Goal: Communication & Community: Answer question/provide support

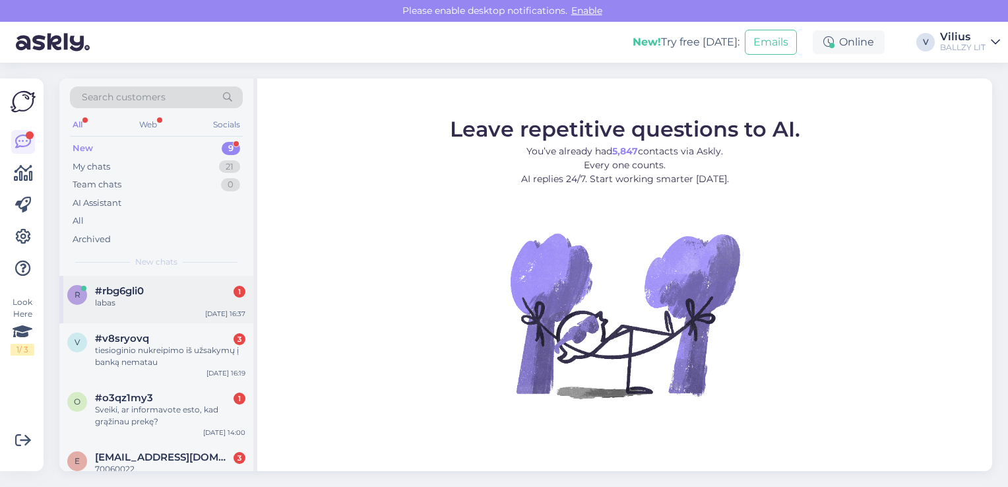
click at [153, 297] on div "labas" at bounding box center [170, 303] width 150 height 12
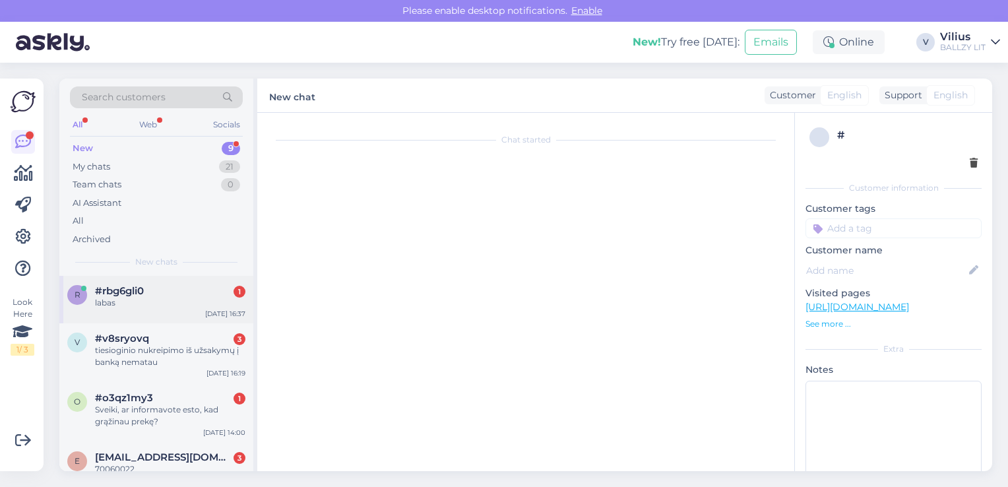
click at [151, 302] on div "labas" at bounding box center [170, 303] width 150 height 12
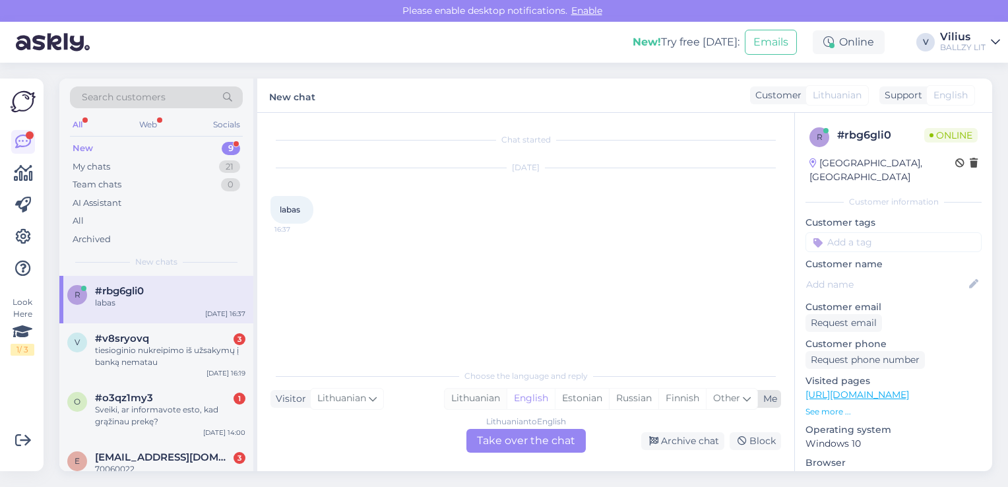
click at [478, 403] on div "Lithuanian" at bounding box center [476, 399] width 62 height 20
click at [499, 445] on div "Lithuanian to Lithuanian Take over the chat" at bounding box center [526, 441] width 119 height 24
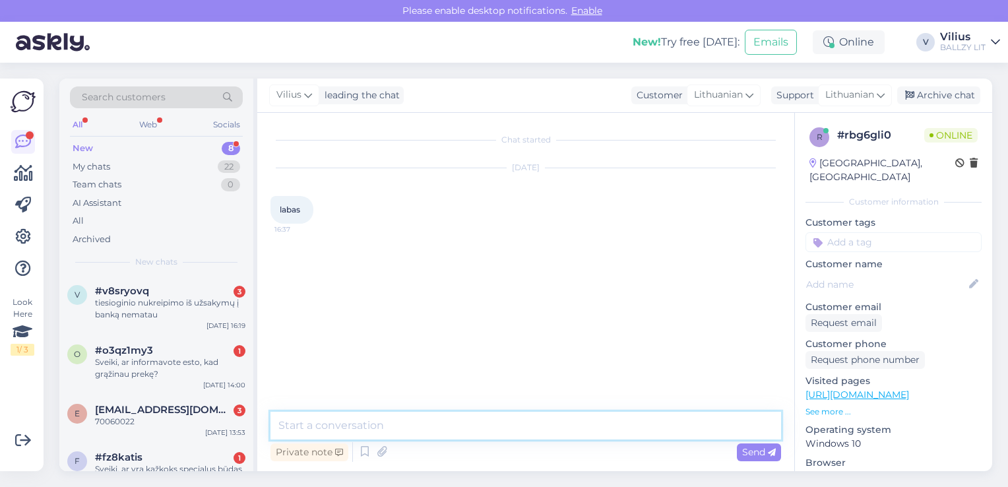
click at [438, 428] on textarea at bounding box center [526, 426] width 511 height 28
type textarea "[PERSON_NAME], kuo galime padėti?"
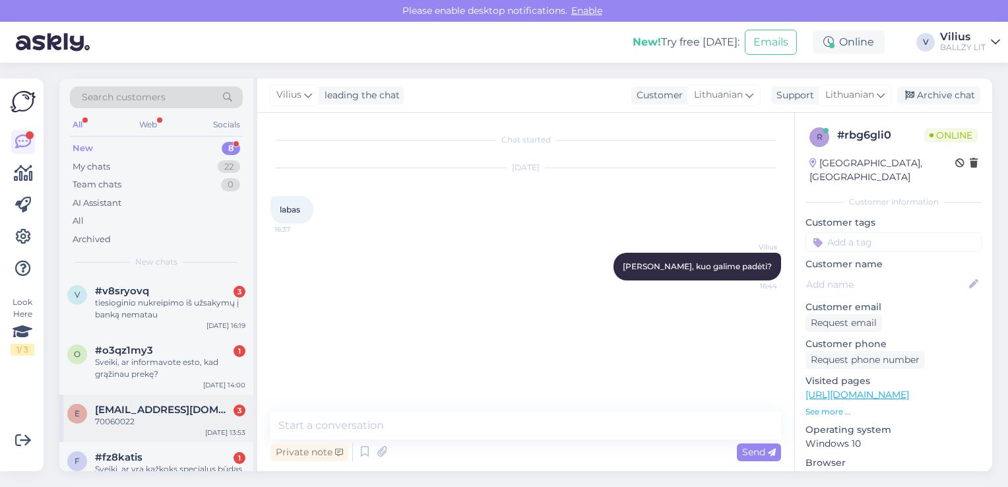
click at [173, 434] on div "e [EMAIL_ADDRESS][DOMAIN_NAME] 3 70060022 [DATE] 13:53" at bounding box center [156, 419] width 194 height 48
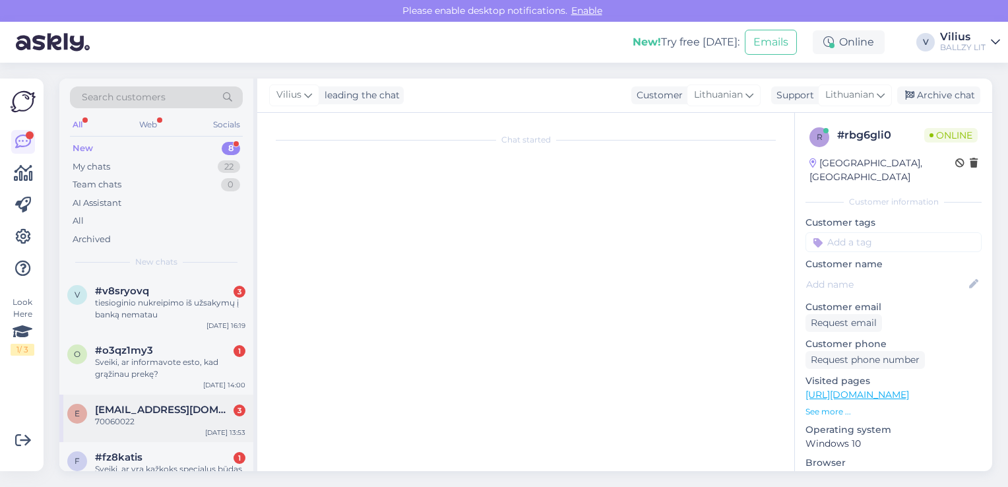
scroll to position [24, 0]
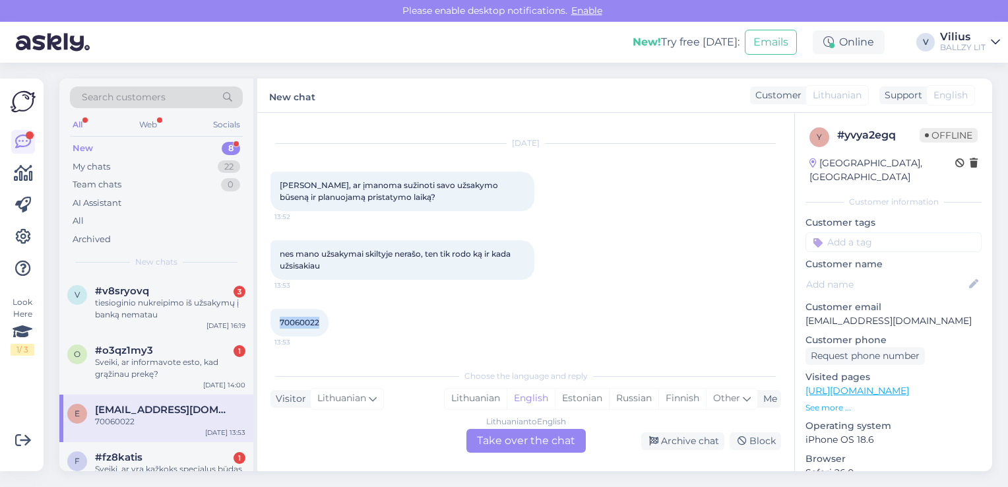
drag, startPoint x: 280, startPoint y: 322, endPoint x: 319, endPoint y: 325, distance: 39.7
click at [319, 325] on span "70060022" at bounding box center [300, 322] width 40 height 10
copy span "70060022"
click at [479, 394] on div "Lithuanian" at bounding box center [476, 399] width 62 height 20
click at [520, 442] on div "Lithuanian to Lithuanian Take over the chat" at bounding box center [526, 441] width 119 height 24
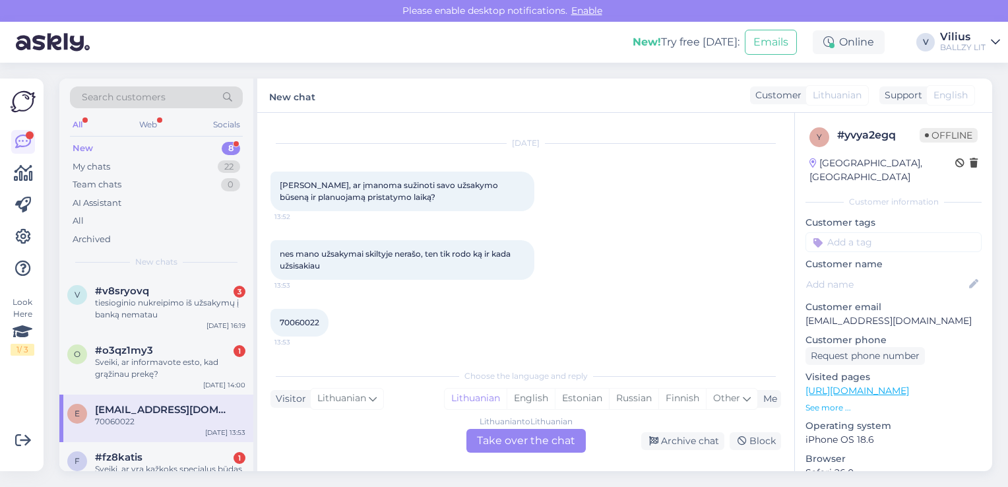
scroll to position [0, 0]
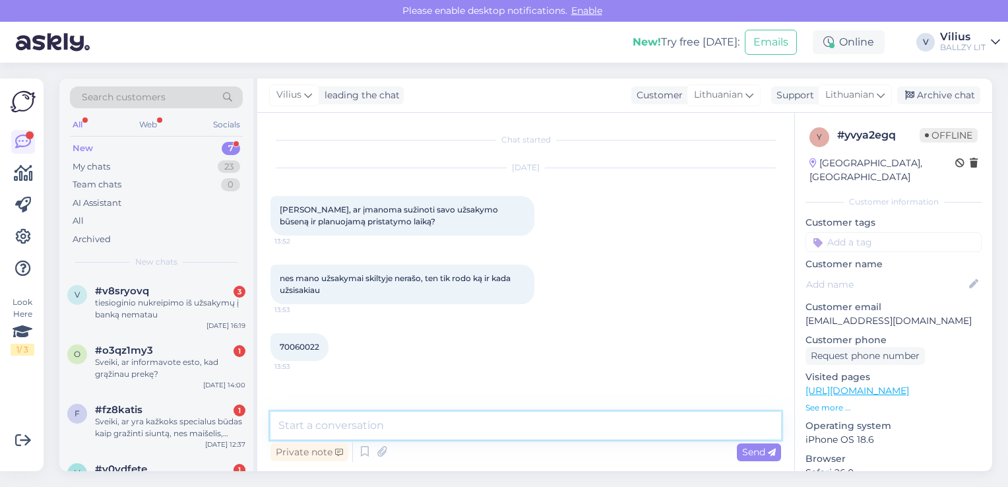
click at [466, 414] on textarea at bounding box center [526, 426] width 511 height 28
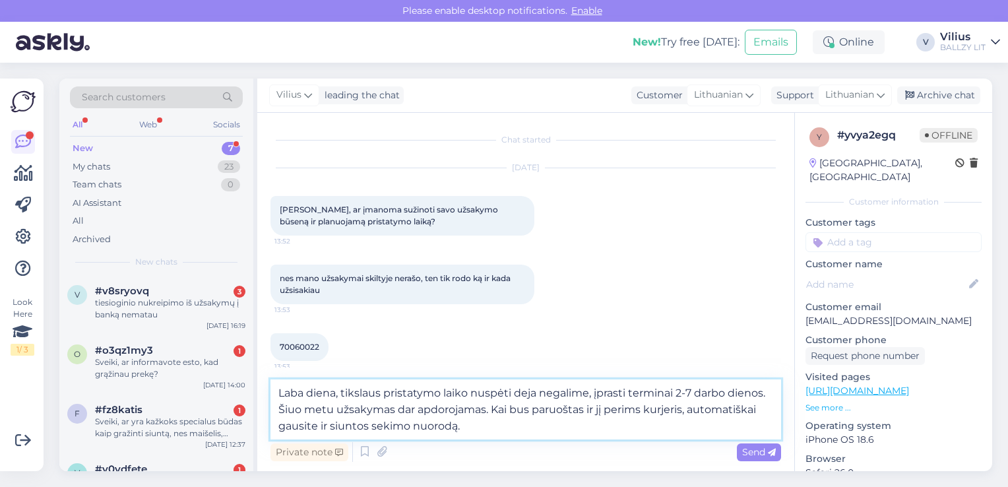
type textarea "Laba diena, tikslaus pristatymo laiko nuspėti deja negalime, įprasti terminai 2…"
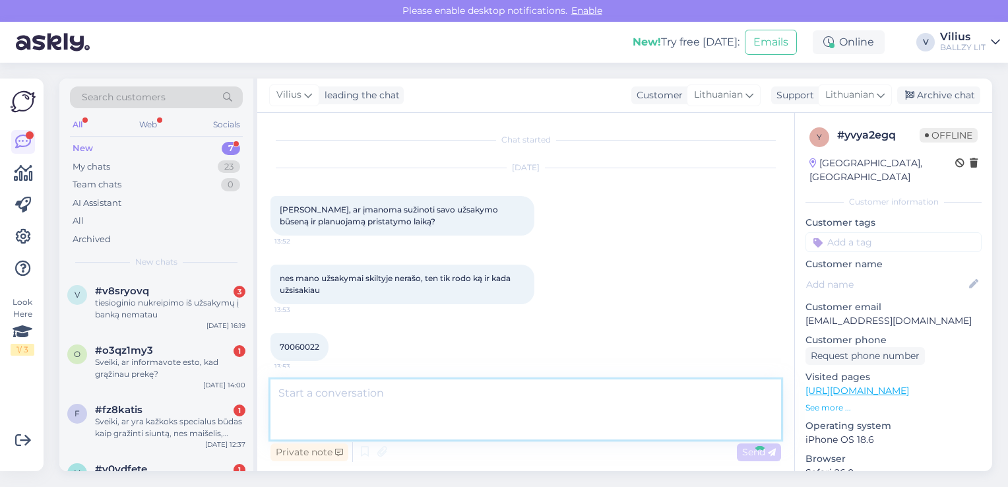
scroll to position [68, 0]
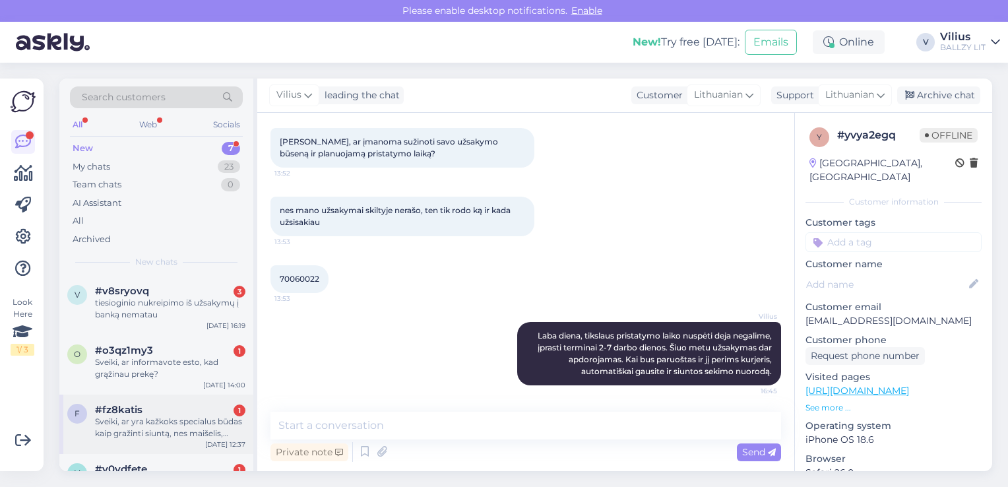
click at [174, 428] on div "Sveiki, ar yra kažkoks specialus būdas kaip gražinti siuntą, nes maišelis, kuri…" at bounding box center [170, 428] width 150 height 24
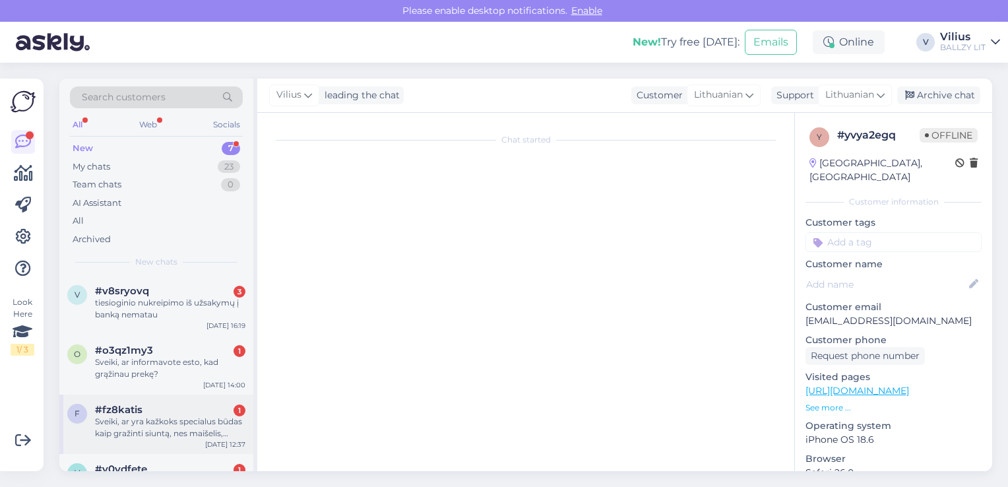
scroll to position [0, 0]
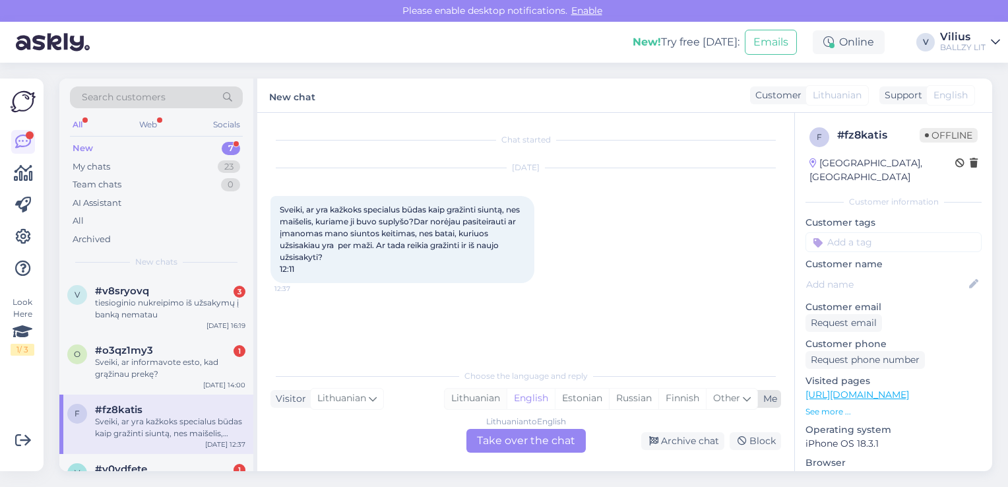
click at [487, 397] on div "Lithuanian" at bounding box center [476, 399] width 62 height 20
click at [517, 441] on div "Lithuanian to Lithuanian Take over the chat" at bounding box center [526, 441] width 119 height 24
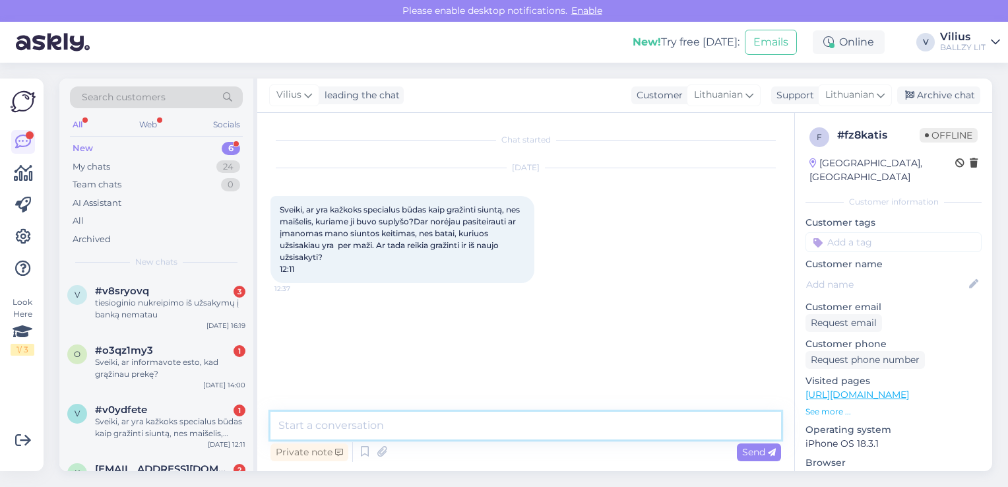
click at [469, 428] on textarea at bounding box center [526, 426] width 511 height 28
paste textarea "[URL][DOMAIN_NAME]"
click at [509, 425] on textarea "Laba diena grąžinimo informaciją rasite čia:[URL][DOMAIN_NAME]" at bounding box center [526, 426] width 511 height 28
type textarea "Laba diena grąžinimo informaciją rasite čia: [URL][DOMAIN_NAME]"
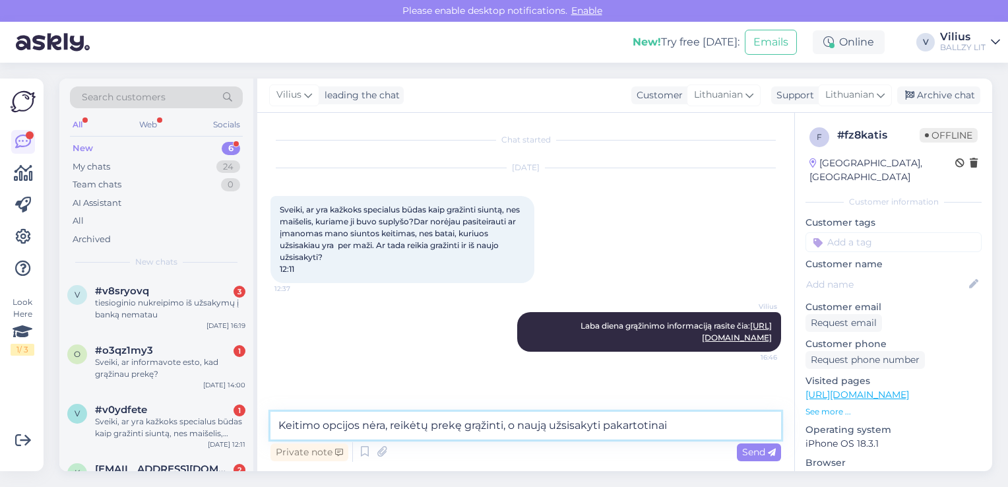
type textarea "Keitimo opcijos nėra, reikėtų prekę grąžinti, o naują užsisakyti pakartotinai."
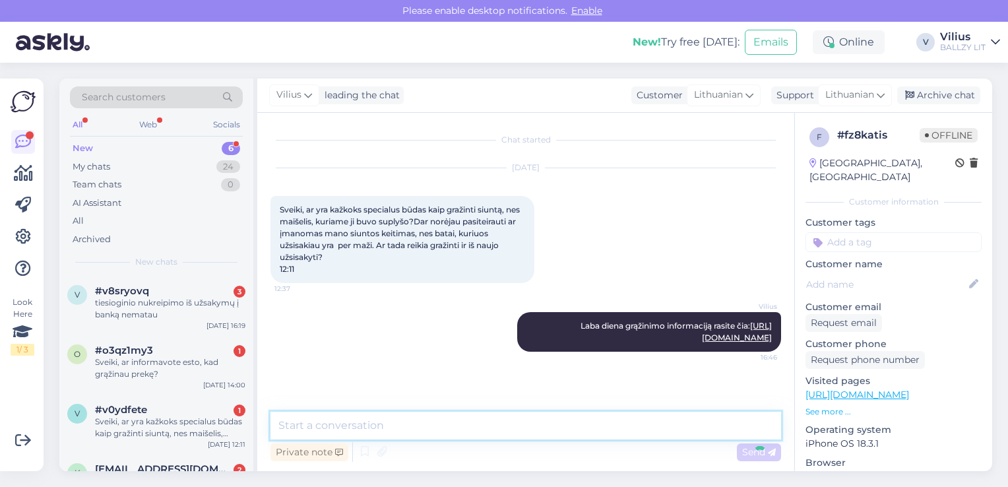
scroll to position [34, 0]
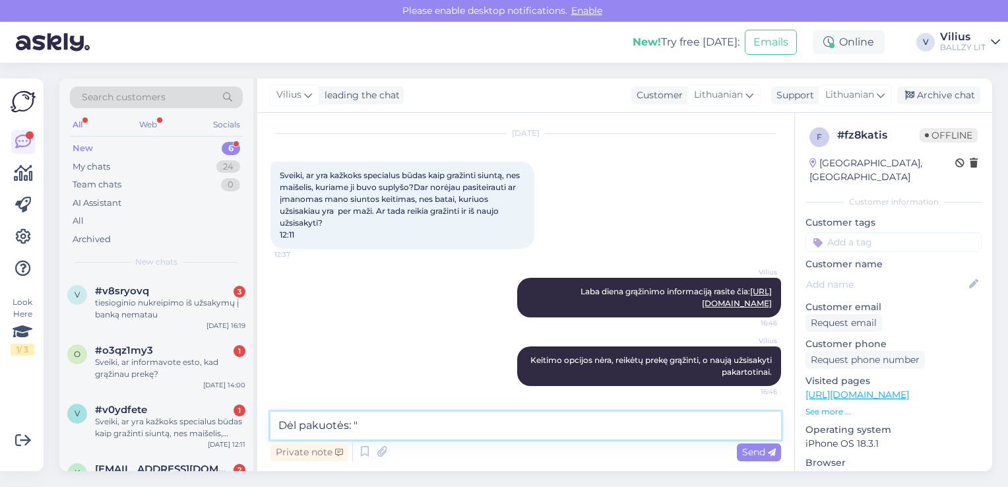
paste textarea "Grąžinti galima tik nedėvėtas, originalios būklės prekes. Dėžutė yra prekės dal…"
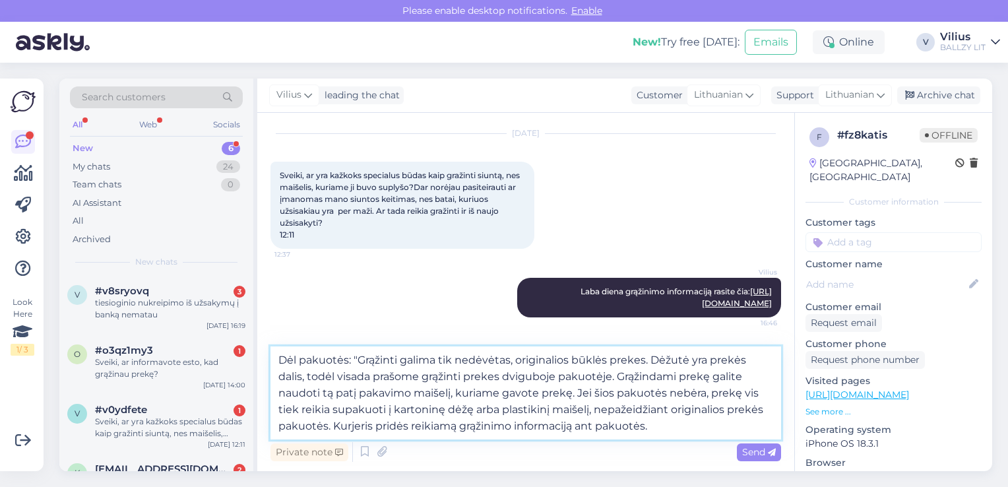
type textarea "Dėl pakuotės: "Grąžinti galima tik nedėvėtas, originalios būklės prekes. Dėžutė…"
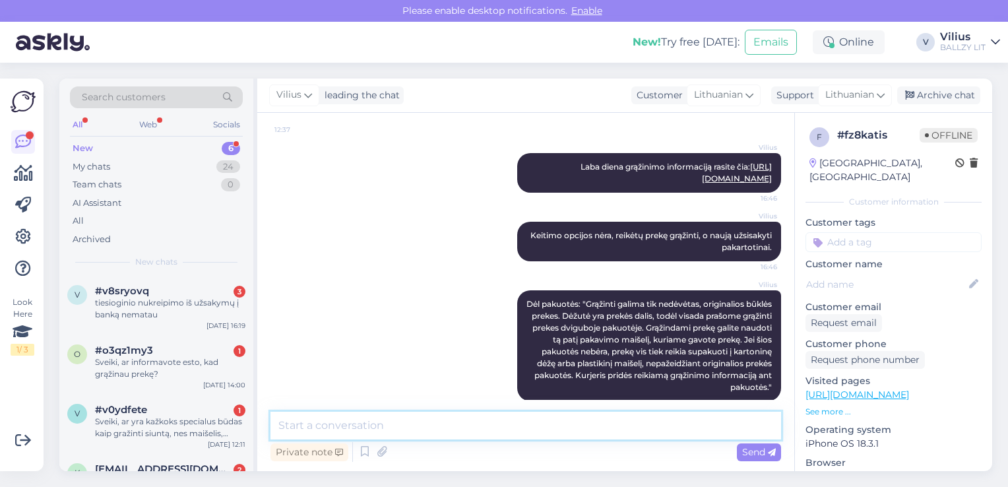
scroll to position [174, 0]
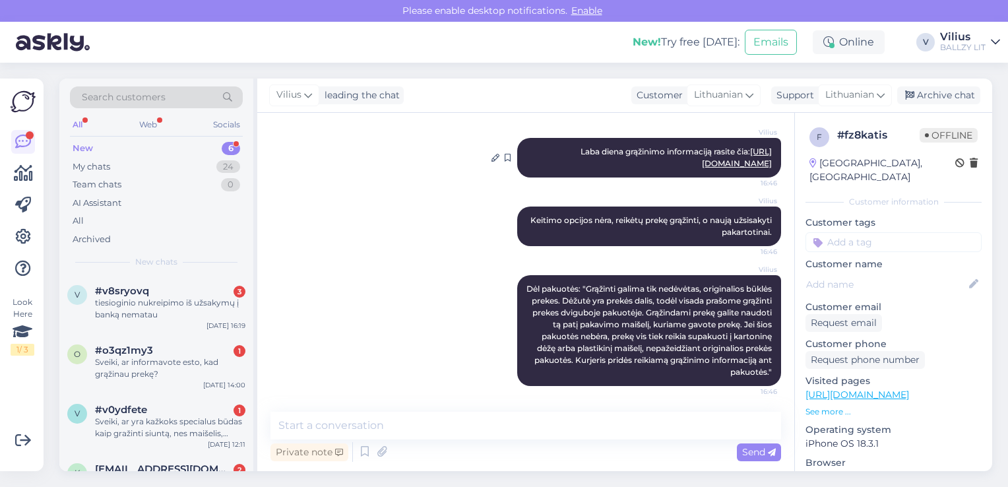
drag, startPoint x: 576, startPoint y: 150, endPoint x: 762, endPoint y: 164, distance: 186.6
click at [762, 164] on div "[PERSON_NAME] diena grąžinimo informaciją rasite čia: [URL][DOMAIN_NAME] 16:46" at bounding box center [649, 158] width 264 height 40
copy span "Laba diena grąžinimo informaciją rasite čia: [URL][DOMAIN_NAME]"
click at [198, 433] on div "Sveiki, ar yra kažkoks specialus būdas kaip gražinti siuntą, nes maišelis, kuri…" at bounding box center [170, 428] width 150 height 24
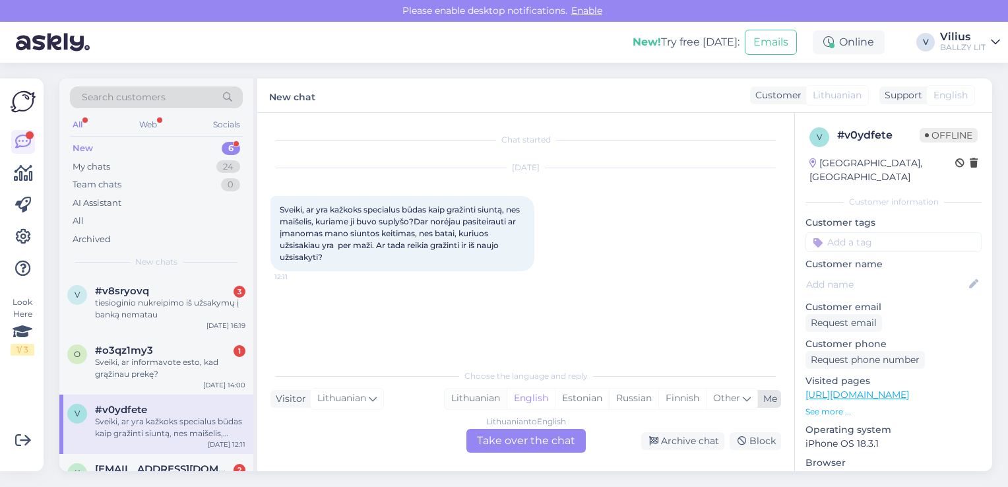
click at [463, 401] on div "Lithuanian" at bounding box center [476, 399] width 62 height 20
click at [509, 441] on div "Lithuanian to Lithuanian Take over the chat" at bounding box center [526, 441] width 119 height 24
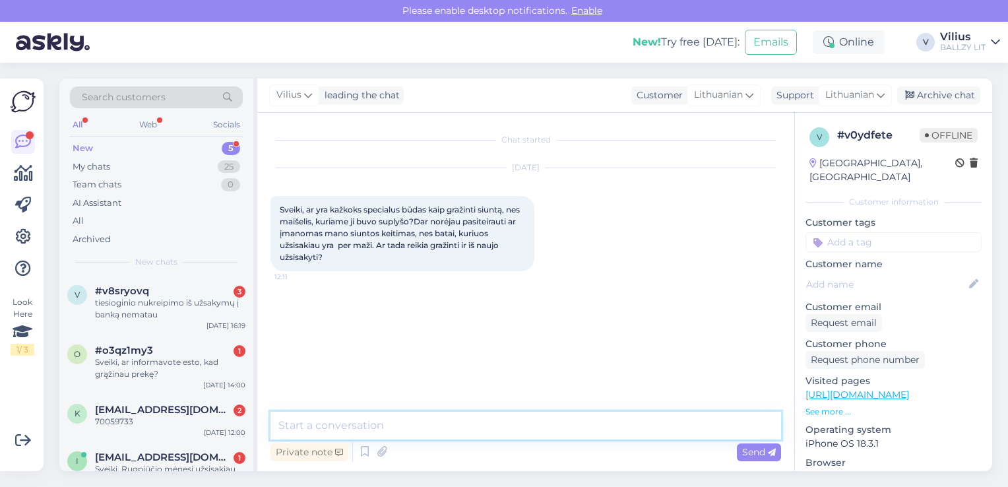
click at [457, 432] on textarea at bounding box center [526, 426] width 511 height 28
paste textarea "Laba diena grąžinimo informaciją rasite čia: [URL][DOMAIN_NAME]"
type textarea "Laba diena grąžinimo informaciją rasite čia: [URL][DOMAIN_NAME]"
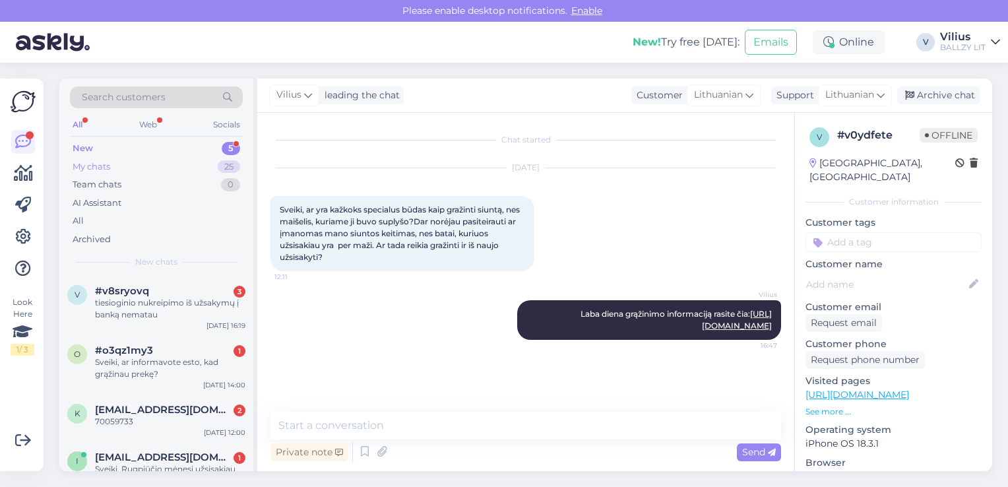
click at [135, 160] on div "My chats 25" at bounding box center [156, 167] width 173 height 18
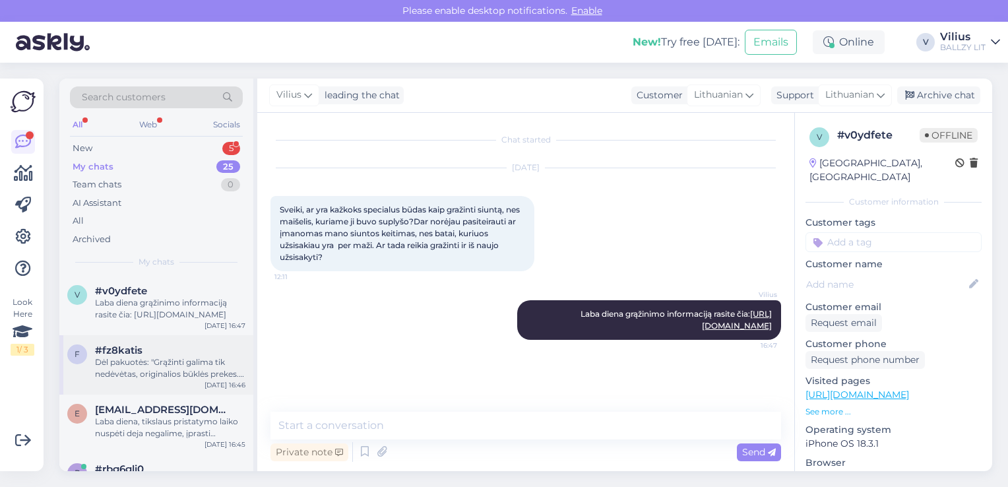
click at [166, 354] on div "#fz8katis" at bounding box center [170, 350] width 150 height 12
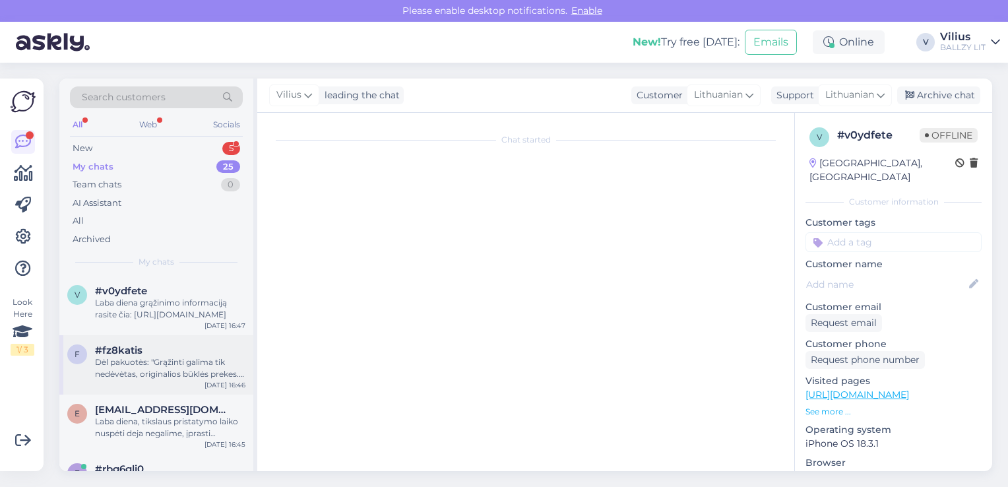
scroll to position [174, 0]
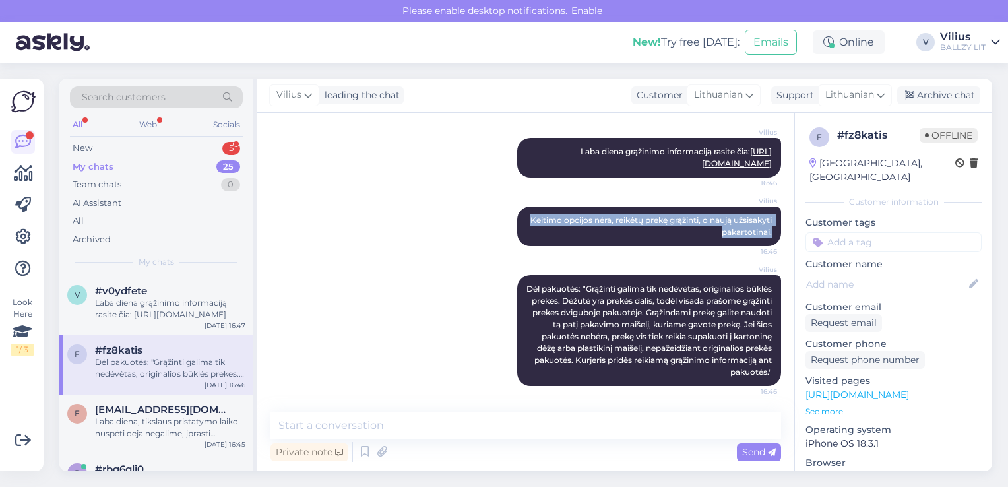
drag, startPoint x: 556, startPoint y: 220, endPoint x: 771, endPoint y: 234, distance: 215.5
click at [771, 234] on div "Chat started [DATE] Sveiki, ar yra kažkoks specialus būdas kaip gražinti siuntą…" at bounding box center [532, 263] width 523 height 274
copy span "Keitimo opcijos nėra, reikėtų prekę grąžinti, o naują užsisakyti pakartotinai."
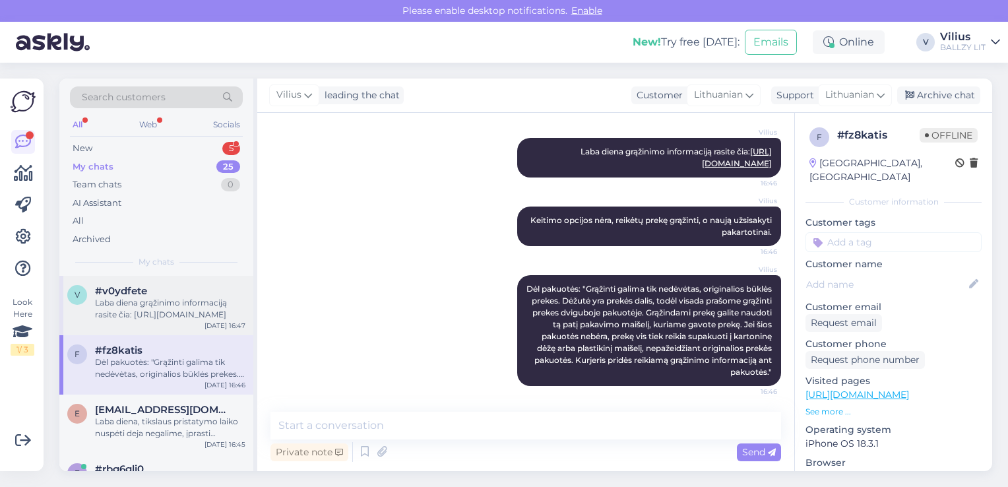
click at [148, 304] on div "Laba diena grąžinimo informaciją rasite čia: [URL][DOMAIN_NAME]" at bounding box center [170, 309] width 150 height 24
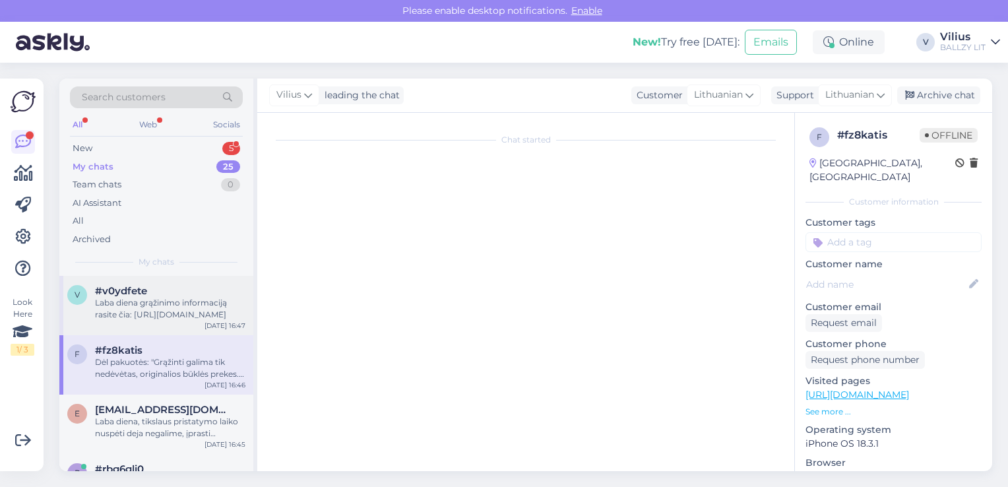
scroll to position [0, 0]
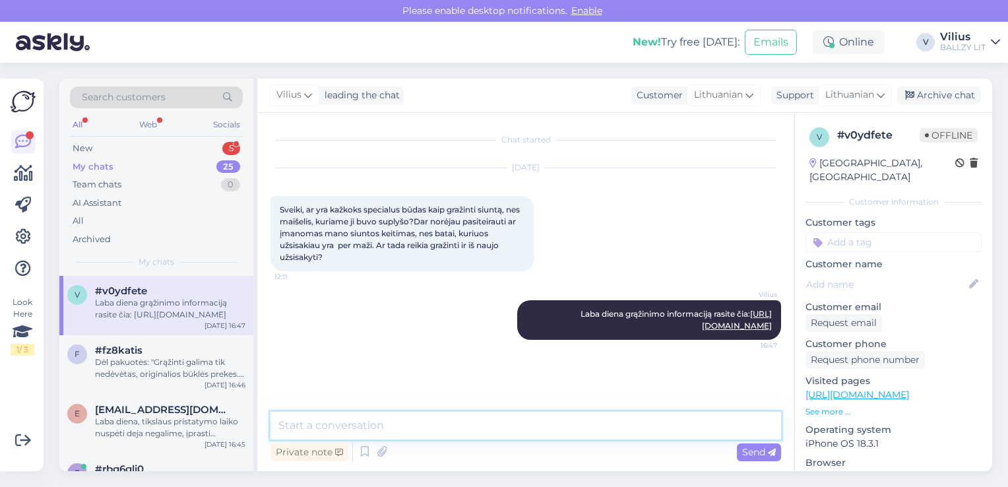
click at [496, 434] on textarea at bounding box center [526, 426] width 511 height 28
paste textarea "Keitimo opcijos nėra, reikėtų prekę grąžinti, o naują užsisakyti pakartotinai."
type textarea "Keitimo opcijos nėra, reikėtų prekę grąžinti, o naują užsisakyti pakartotinai."
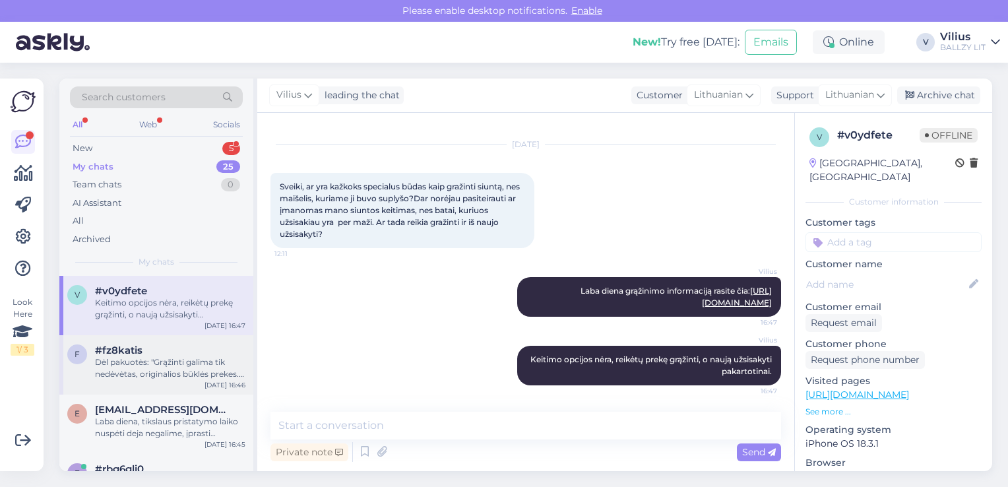
click at [137, 369] on div "Dėl pakuotės: "Grąžinti galima tik nedėvėtas, originalios būklės prekes. Dėžutė…" at bounding box center [170, 368] width 150 height 24
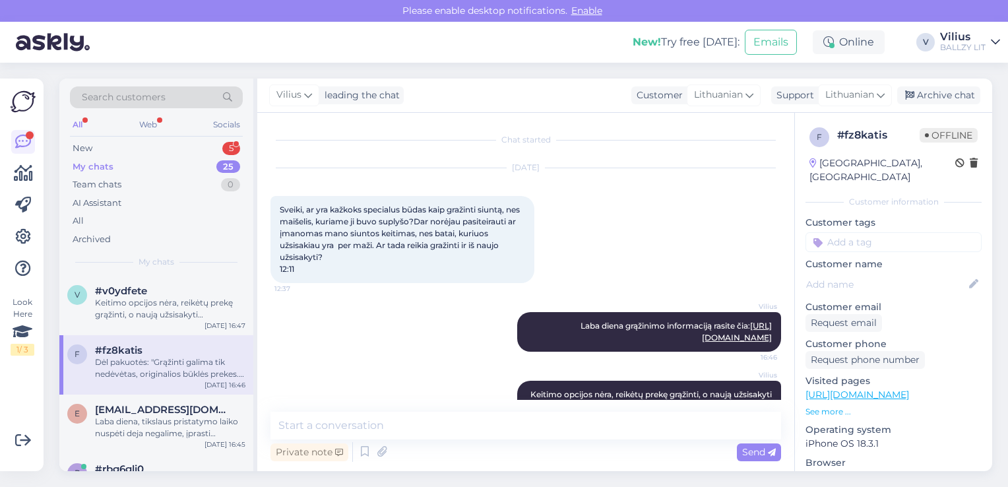
scroll to position [174, 0]
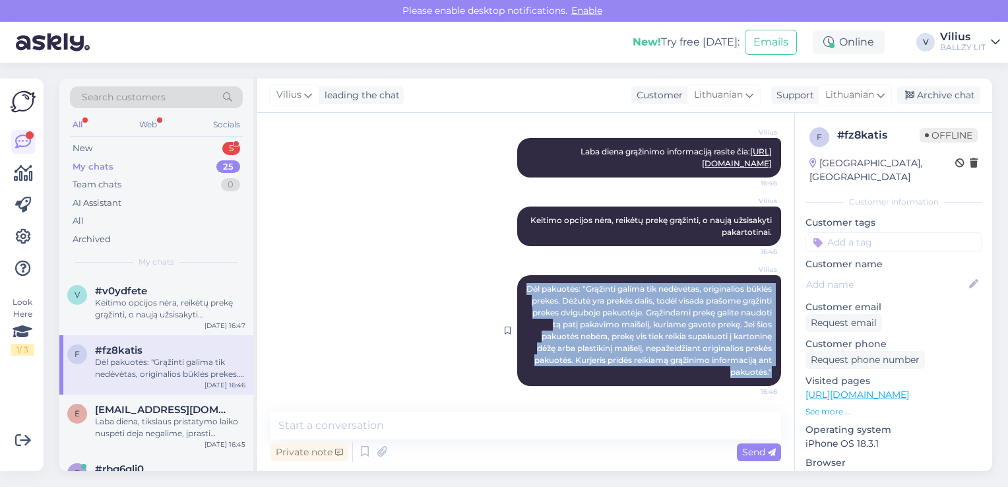
drag, startPoint x: 538, startPoint y: 286, endPoint x: 765, endPoint y: 370, distance: 242.2
click at [765, 370] on div "Vilius Dėl pakuotės: "Grąžinti galima tik nedėvėtas, originalios būklės prekes.…" at bounding box center [649, 330] width 264 height 111
copy span "Dėl pakuotės: "Grąžinti galima tik nedėvėtas, originalios būklės prekes. Dėžutė…"
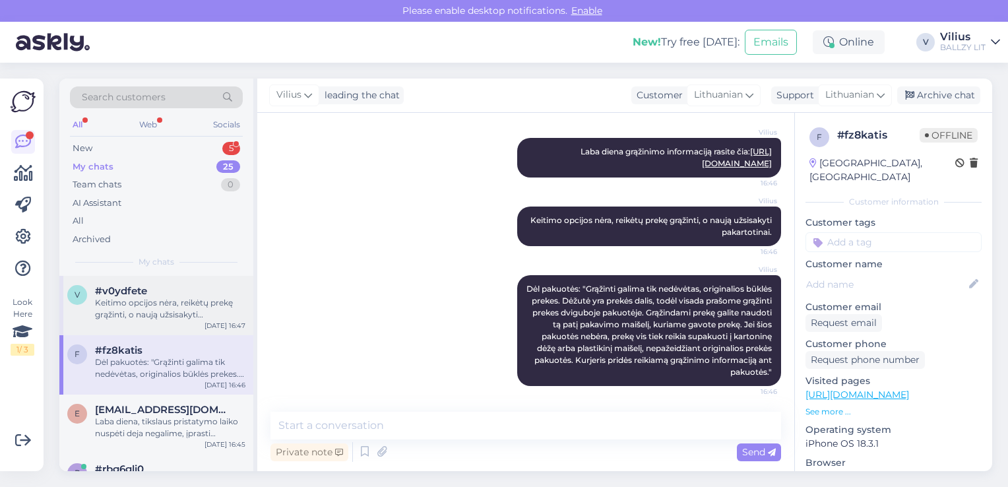
click at [133, 308] on div "Keitimo opcijos nėra, reikėtų prekę grąžinti, o naują užsisakyti pakartotinai." at bounding box center [170, 309] width 150 height 24
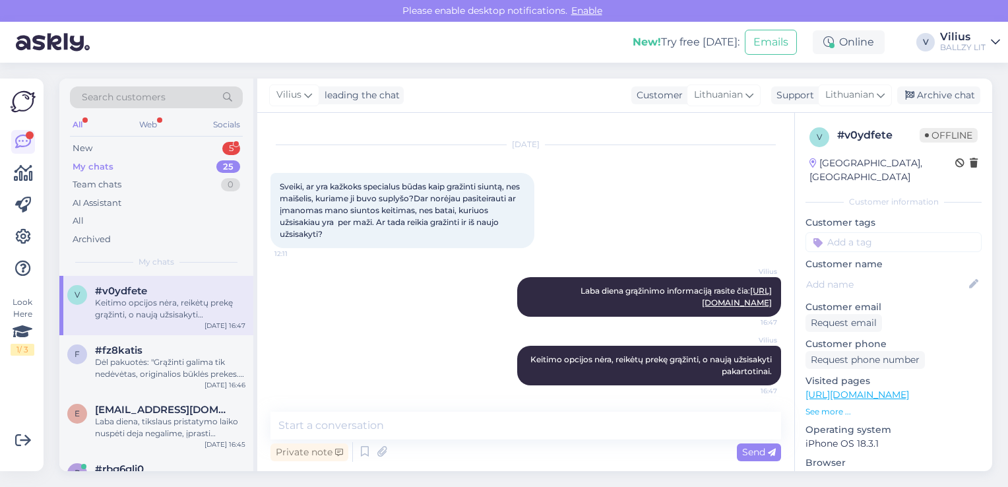
scroll to position [23, 0]
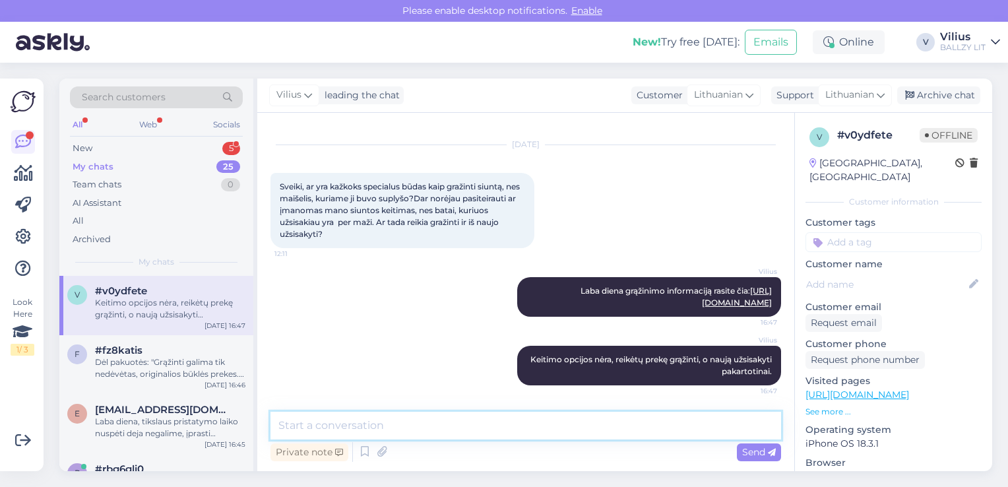
click at [451, 424] on textarea at bounding box center [526, 426] width 511 height 28
paste textarea "Dėl pakuotės: "Grąžinti galima tik nedėvėtas, originalios būklės prekes. Dėžutė…"
type textarea "Dėl pakuotės: "Grąžinti galima tik nedėvėtas, originalios būklės prekes. Dėžutė…"
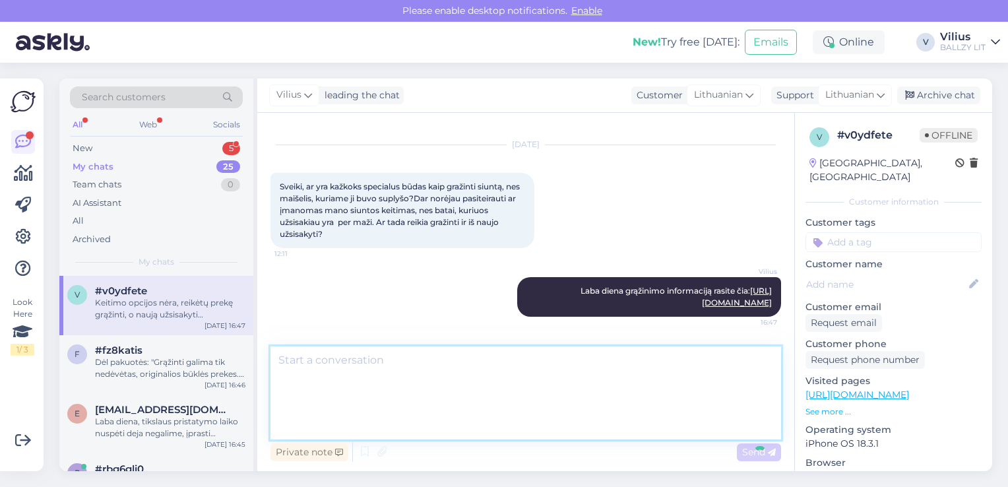
scroll to position [163, 0]
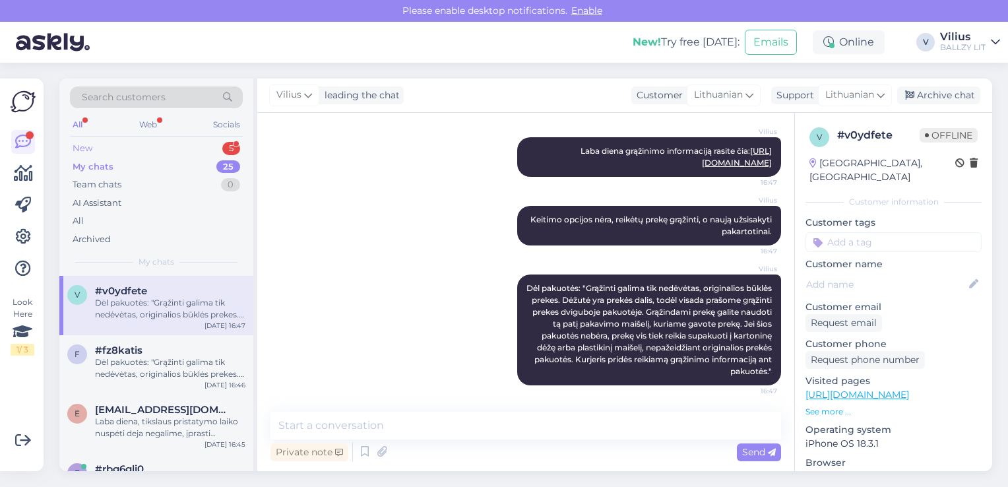
click at [100, 144] on div "New 5" at bounding box center [156, 148] width 173 height 18
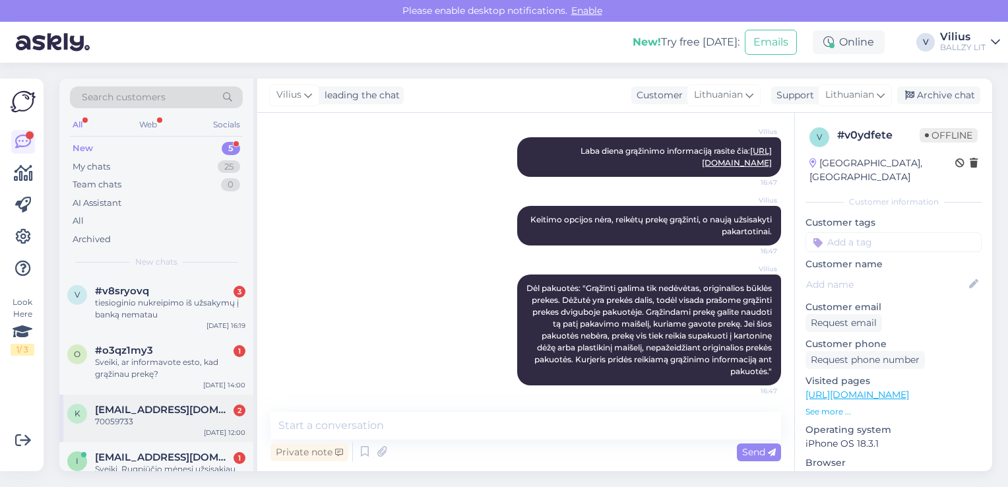
click at [182, 418] on div "70059733" at bounding box center [170, 422] width 150 height 12
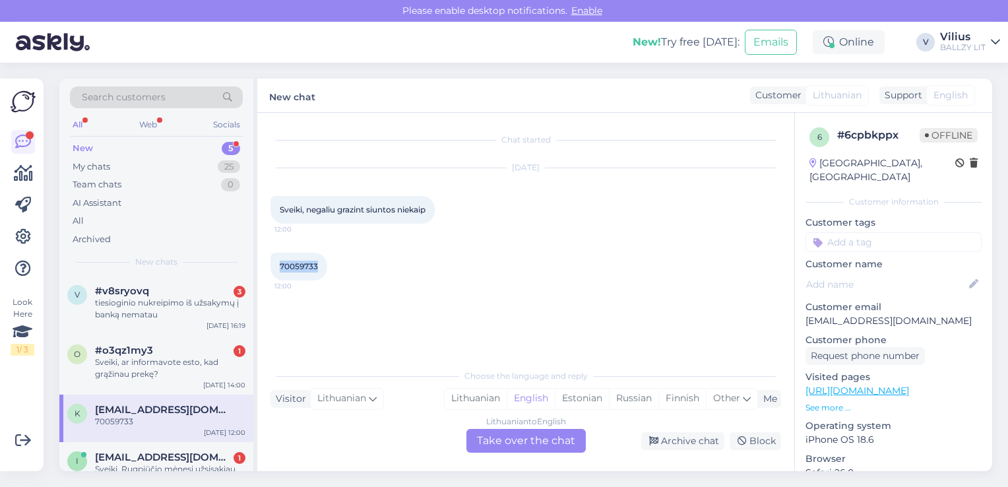
drag, startPoint x: 319, startPoint y: 268, endPoint x: 280, endPoint y: 265, distance: 39.7
click at [280, 265] on div "70059733 12:00" at bounding box center [299, 267] width 57 height 28
copy span "70059733"
click at [486, 403] on div "Lithuanian" at bounding box center [476, 399] width 62 height 20
click at [506, 433] on div "Lithuanian to Lithuanian Take over the chat" at bounding box center [526, 441] width 119 height 24
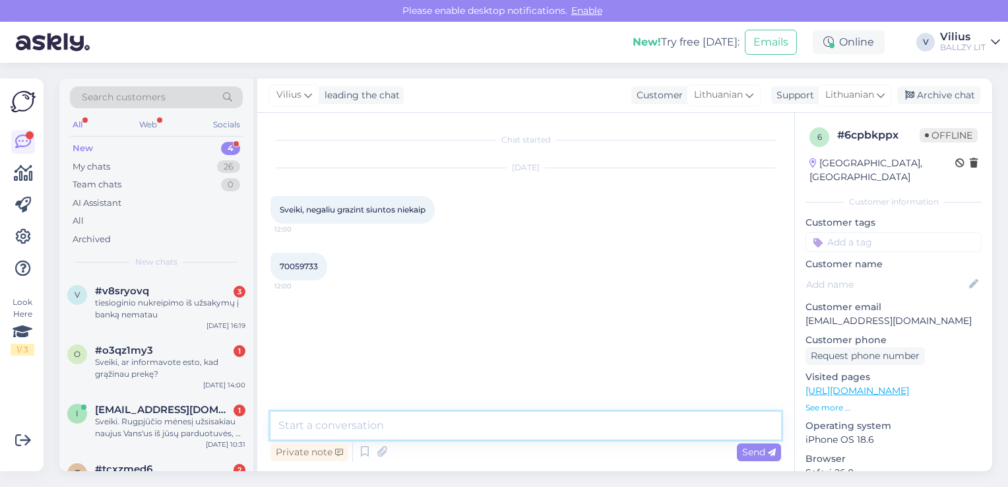
click at [472, 424] on textarea at bounding box center [526, 426] width 511 height 28
type textarea "Laba diena, gal galite patikslinti? Ar naudojote gautą DPD grąžinimo kodą?"
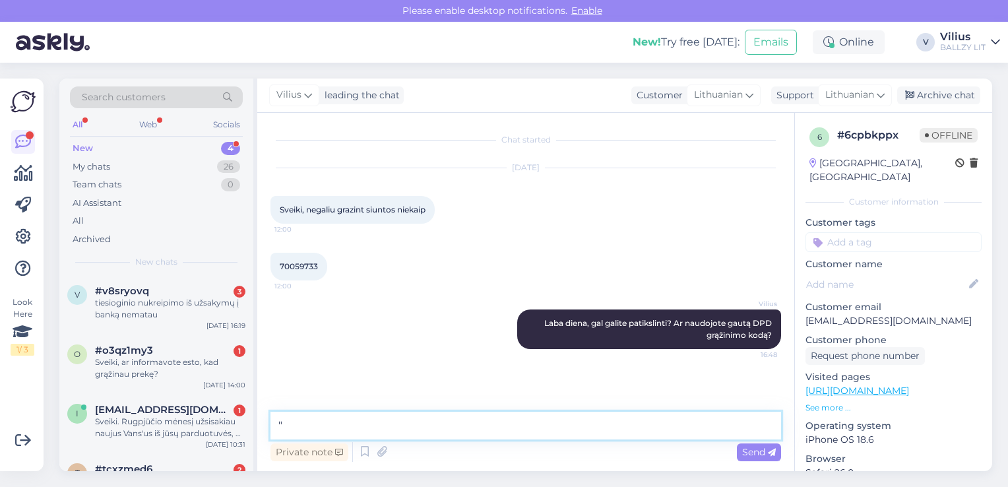
paste textarea "Grąžinimas, jei prekė buvo užsakyta iš DPD siuntų terminalo: Grąžinimas, jei pr…"
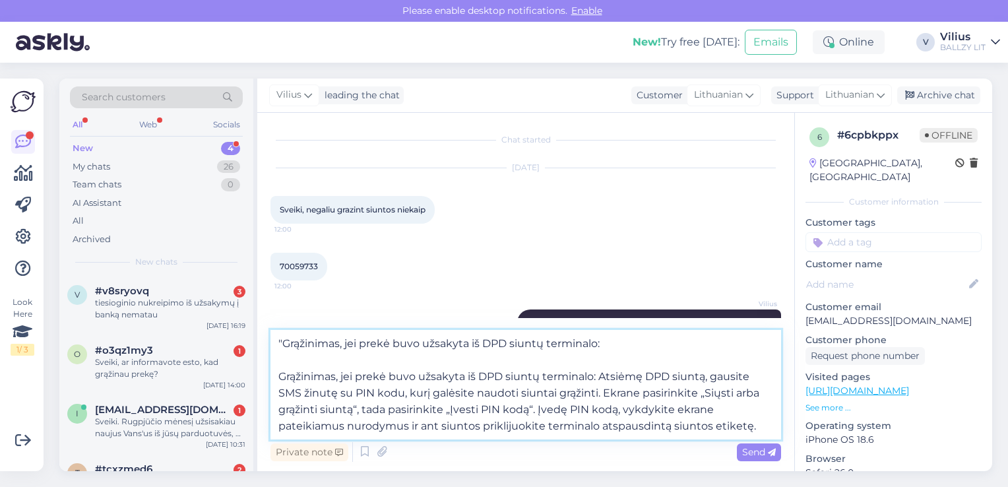
type textarea ""Grąžinimas, jei prekė buvo užsakyta iš DPD siuntų terminalo: Grąžinimas, jei p…"
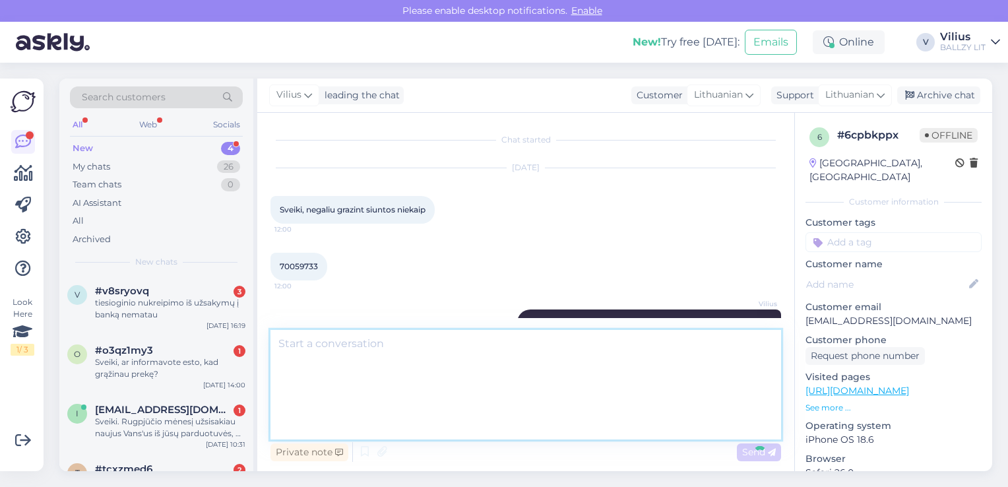
scroll to position [115, 0]
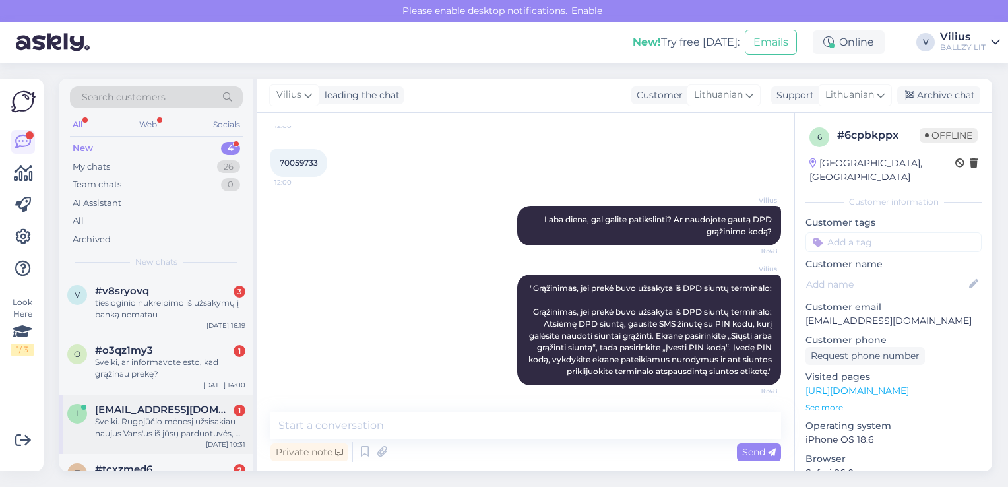
click at [172, 432] on div "Sveiki. Rugpjūčio mėnesį užsisakiau naujus Vans'us iš jūsų parduotuvės, o šiand…" at bounding box center [170, 428] width 150 height 24
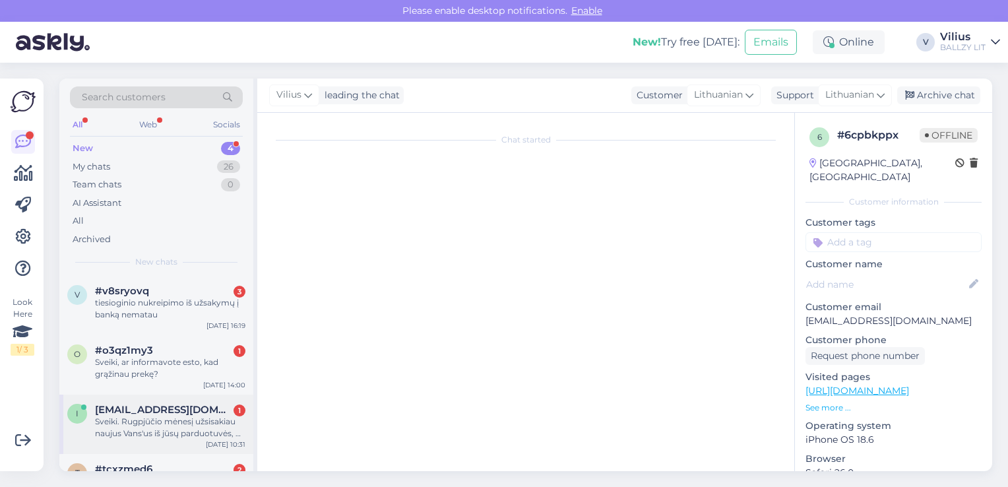
scroll to position [28, 0]
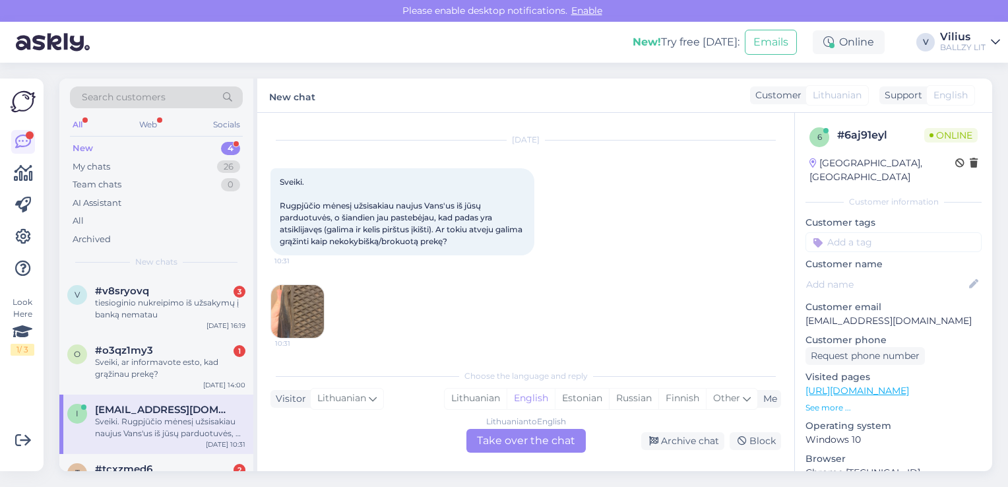
click at [291, 299] on img at bounding box center [297, 311] width 53 height 53
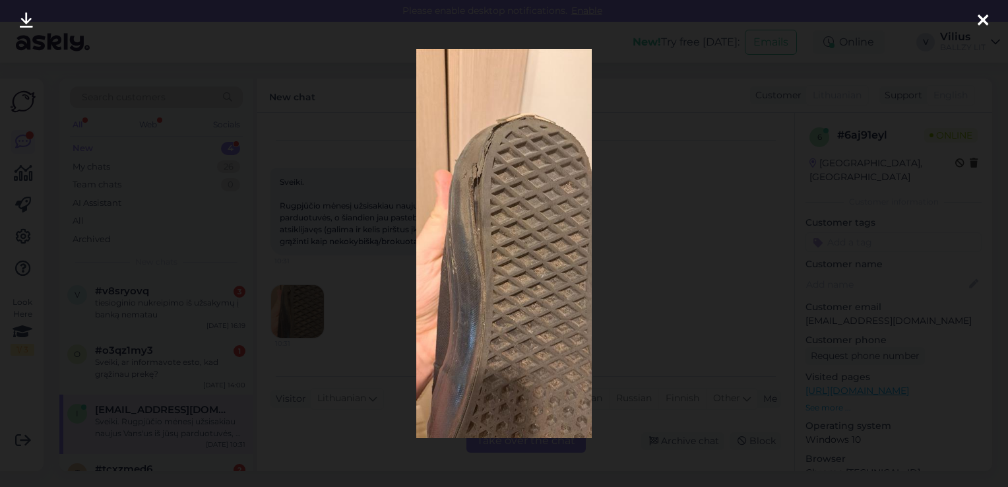
click at [648, 209] on div at bounding box center [504, 243] width 1008 height 487
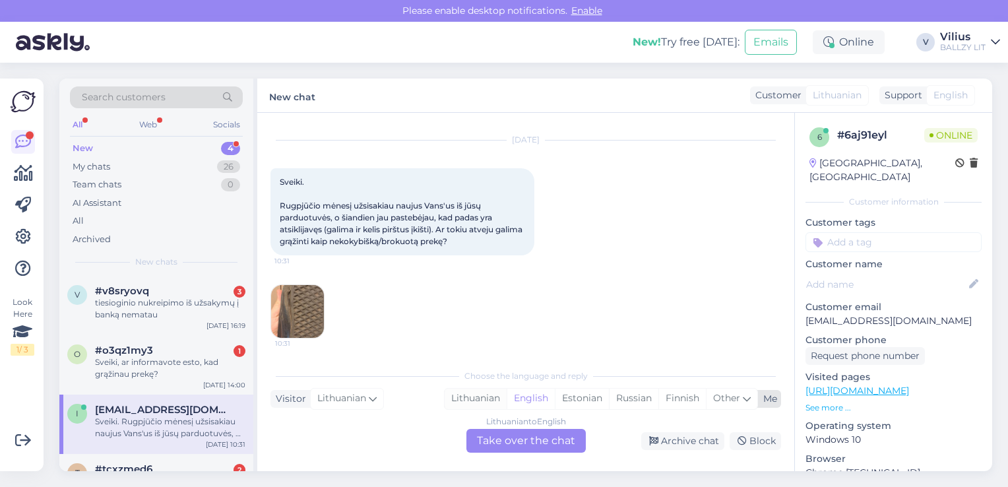
click at [482, 404] on div "Lithuanian" at bounding box center [476, 399] width 62 height 20
click at [501, 440] on div "Lithuanian to Lithuanian Take over the chat" at bounding box center [526, 441] width 119 height 24
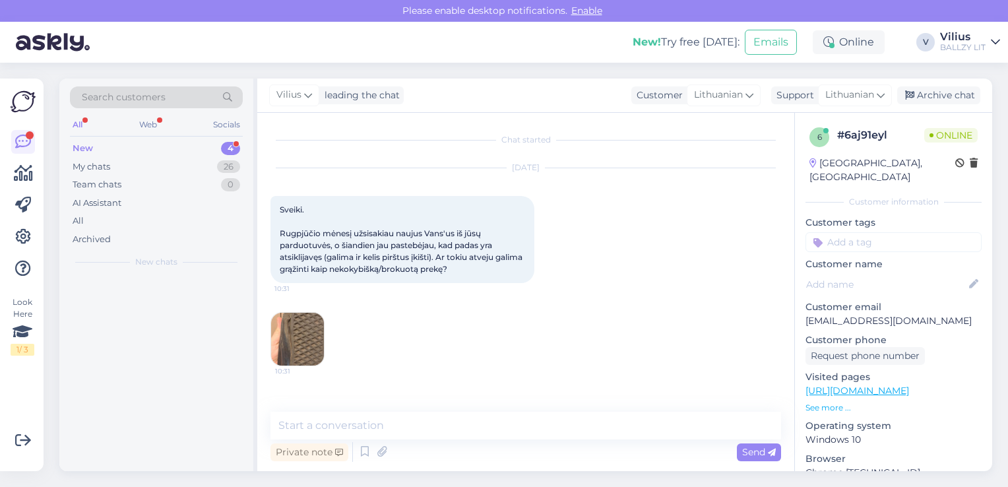
scroll to position [0, 0]
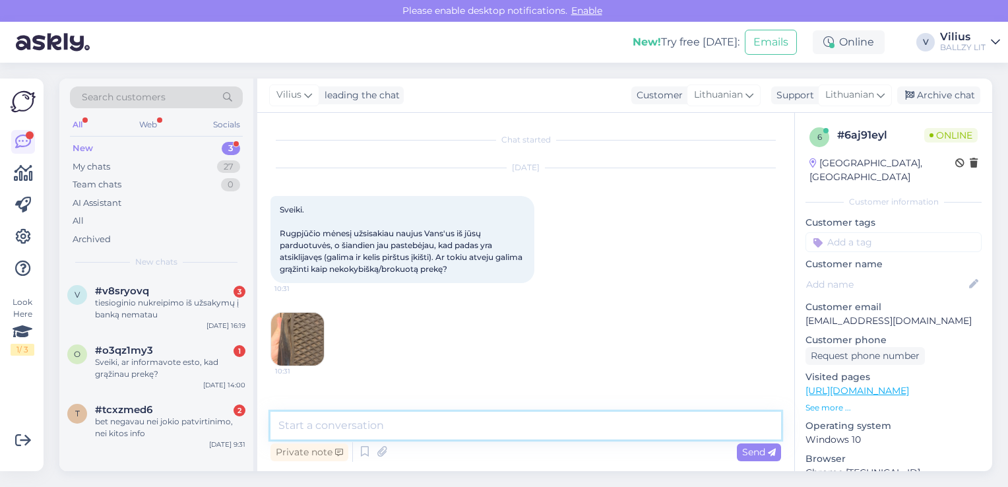
click at [459, 429] on textarea at bounding box center [526, 426] width 511 height 28
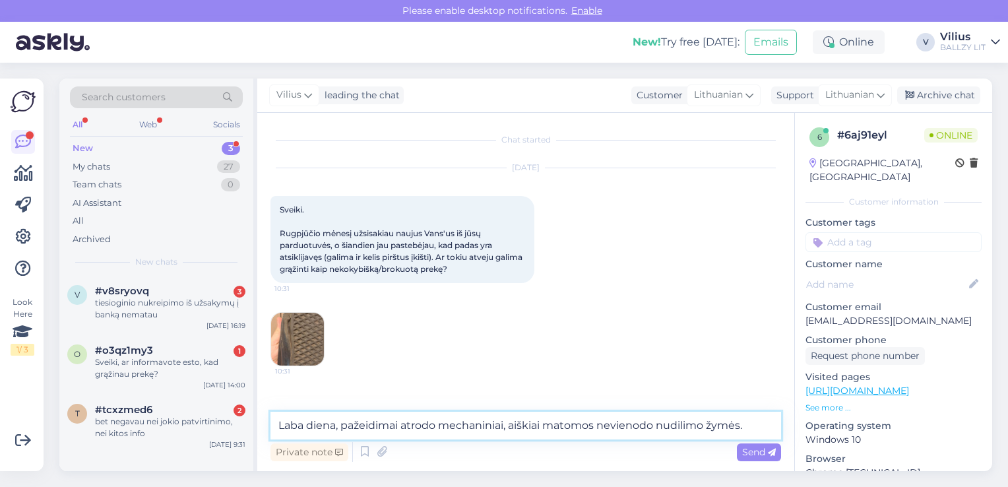
paste textarea "kilus abejonių dėl internetinėje parduotuvėje pirktos prekės kokybės, rašykite …"
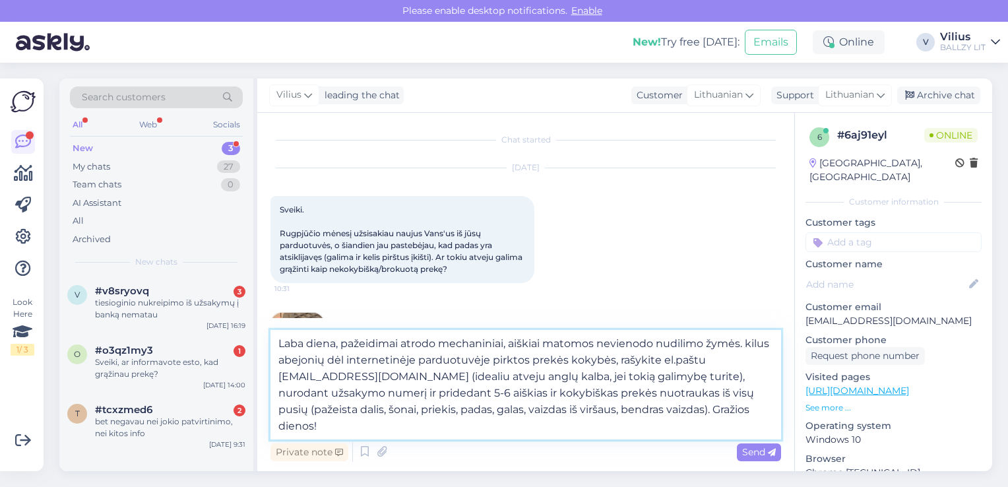
click at [754, 341] on textarea "Laba diena, pažeidimai atrodo mechaniniai, aiškiai matomos nevienodo nudilimo ž…" at bounding box center [526, 385] width 511 height 110
type textarea "Laba diena, pažeidimai atrodo mechaniniai, aiškiai matomos nevienodo nudilimo ž…"
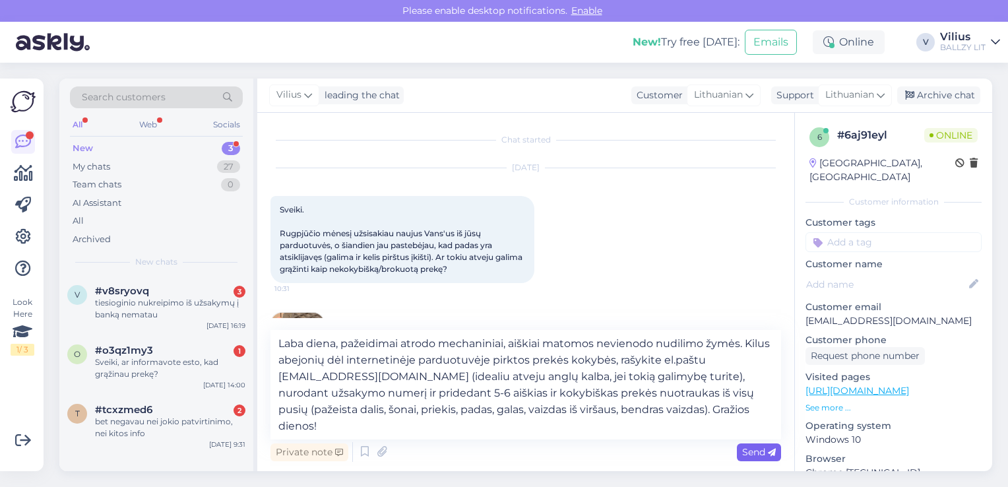
click at [765, 450] on span "Send" at bounding box center [759, 452] width 34 height 12
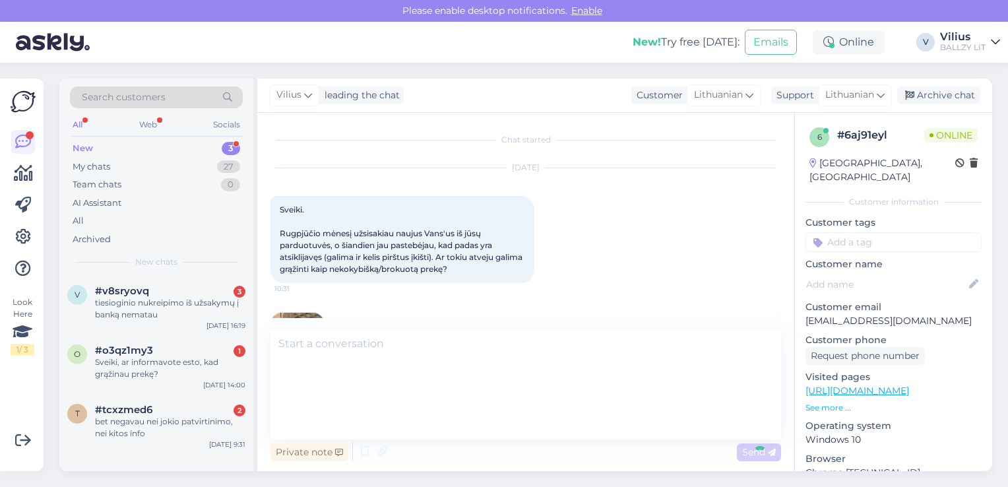
scroll to position [120, 0]
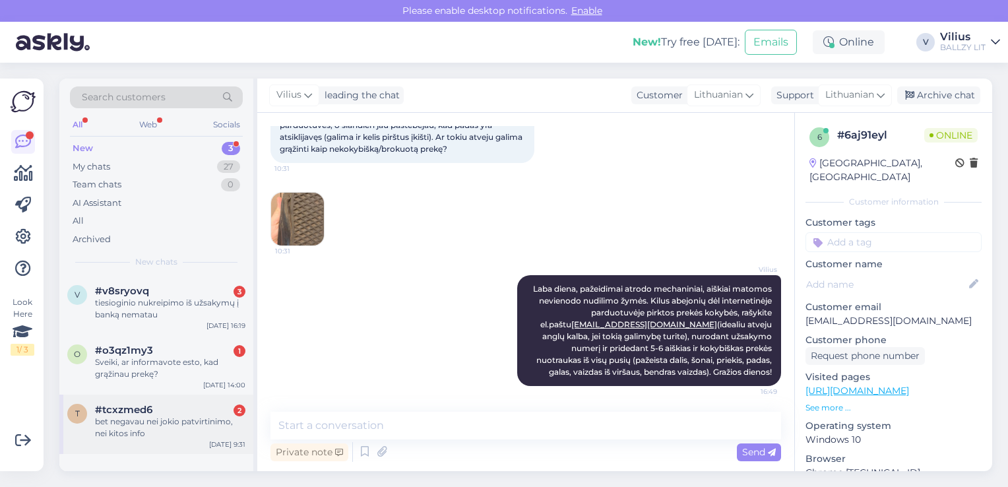
click at [177, 432] on div "bet negavau nei jokio patvirtinimo, nei kitos info" at bounding box center [170, 428] width 150 height 24
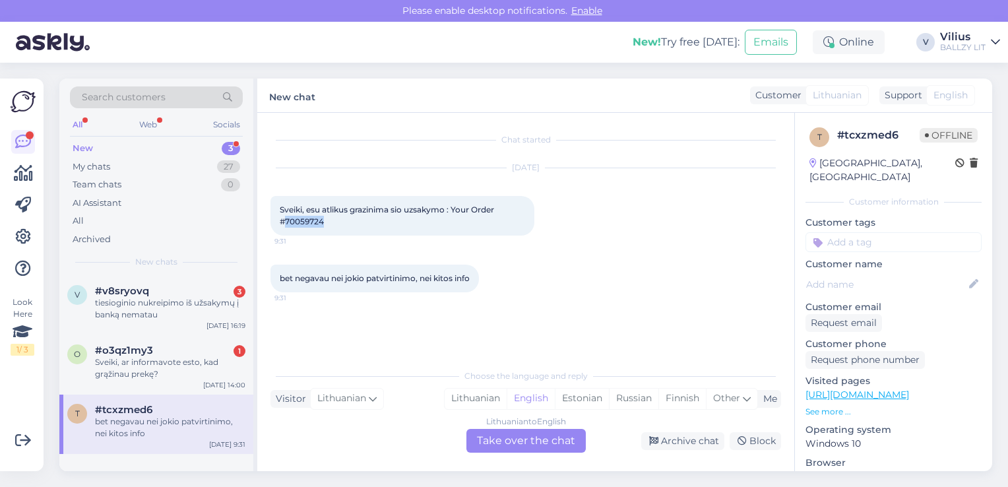
drag, startPoint x: 325, startPoint y: 223, endPoint x: 286, endPoint y: 220, distance: 39.0
click at [286, 220] on div "Sveiki, esu atlikus grazinima sio uzsakymo : Your Order #70059724 9:31" at bounding box center [403, 216] width 264 height 40
copy span "70059724"
click at [460, 399] on div "Lithuanian" at bounding box center [476, 399] width 62 height 20
click at [507, 449] on div "Lithuanian to Lithuanian Take over the chat" at bounding box center [526, 441] width 119 height 24
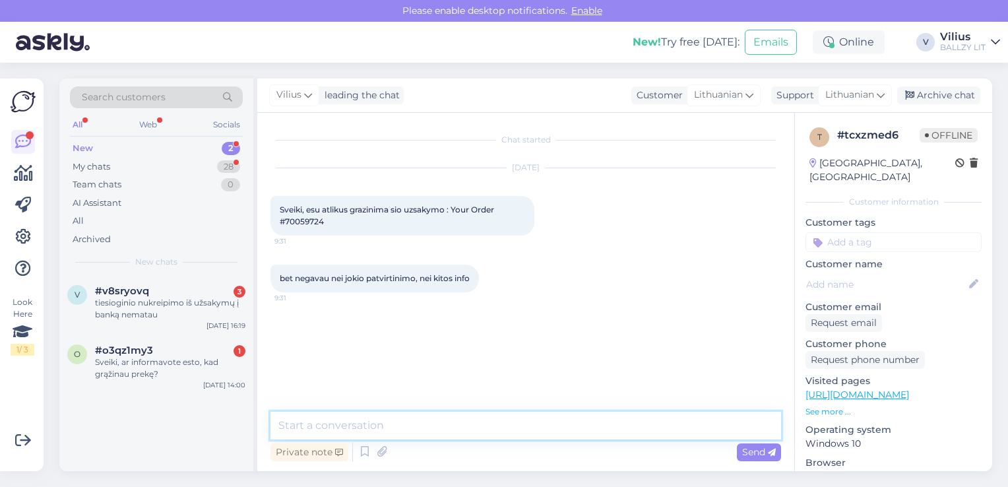
click at [455, 428] on textarea at bounding box center [526, 426] width 511 height 28
paste textarea "[URL][DOMAIN_NAME]"
type textarea "Laba diena, ar tikrinote ir Spam skyrių el.pašte? Siuntos judėjimą galite sekti…"
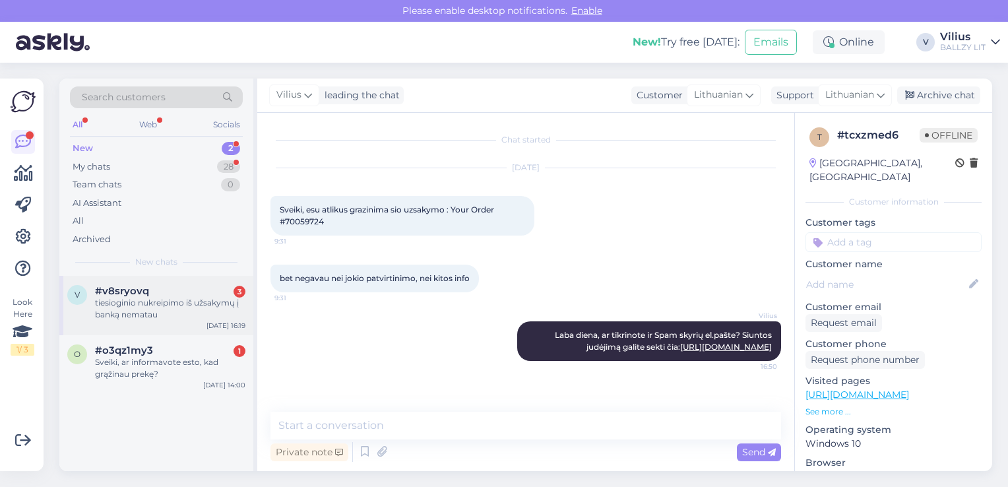
click at [173, 327] on div "v #v8sryovq 3 tiesioginio nukreipimo iš užsakymų į banką nematau [DATE] 16:19" at bounding box center [156, 305] width 194 height 59
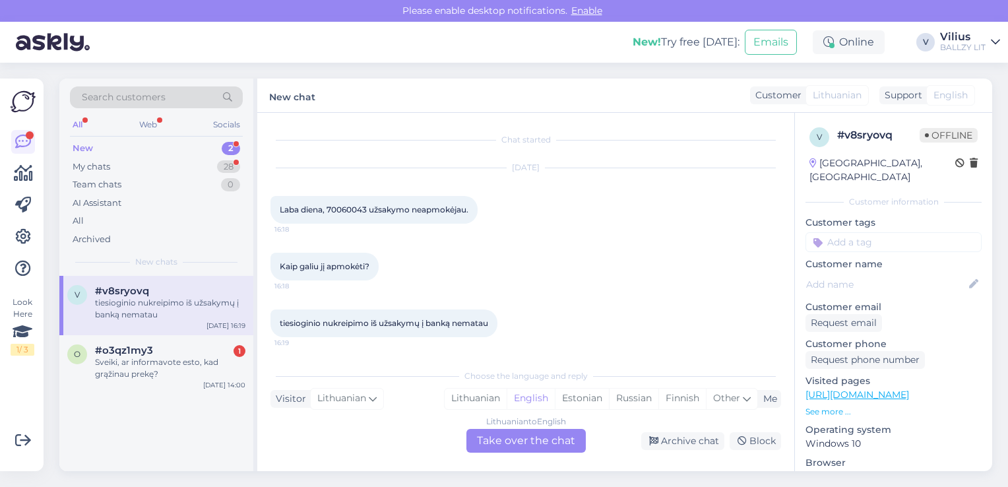
scroll to position [1, 0]
click at [488, 401] on div "Lithuanian" at bounding box center [476, 399] width 62 height 20
click at [515, 450] on div "Lithuanian to Lithuanian Take over the chat" at bounding box center [526, 441] width 119 height 24
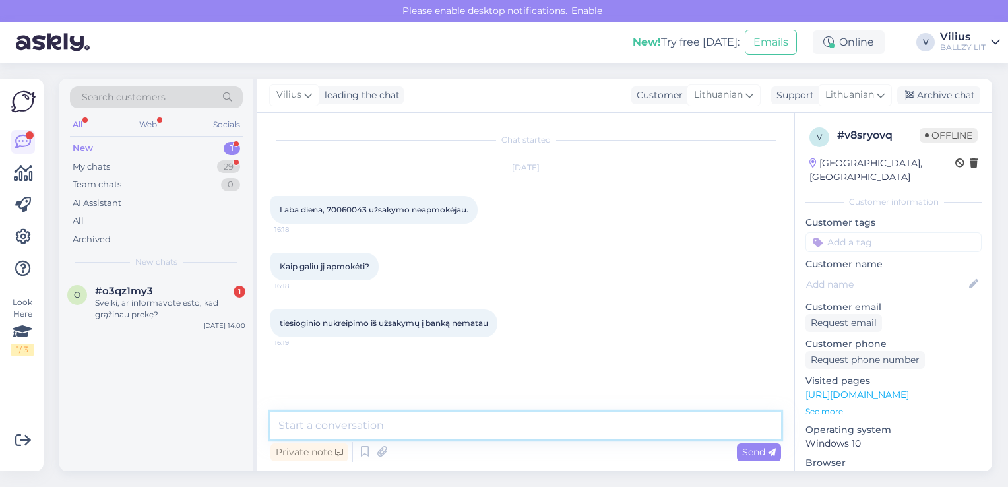
click at [463, 420] on textarea at bounding box center [526, 426] width 511 height 28
click at [563, 434] on textarea "Laba diena, jei užsakymo nepavyko apmokėti ir jis liko "Pending"" at bounding box center [526, 426] width 511 height 28
click at [728, 429] on textarea "Laba diena, jei užsakymo nepavyko apmokėti ir jis liko užfiksuotas kaip "Pendin…" at bounding box center [526, 426] width 511 height 28
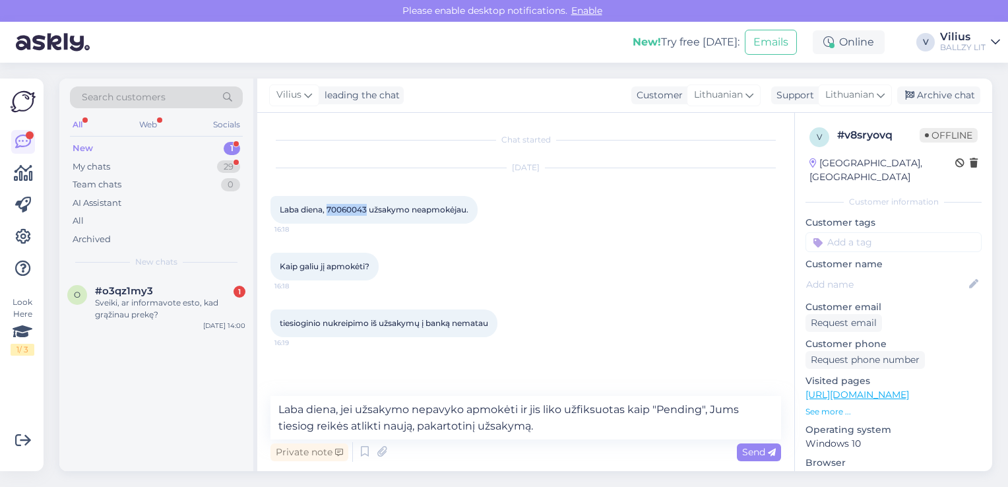
drag, startPoint x: 327, startPoint y: 203, endPoint x: 368, endPoint y: 208, distance: 40.5
click at [368, 208] on div "Laba diena, 70060043 užsakymo neapmokėjau. 16:18" at bounding box center [374, 210] width 207 height 28
copy span "70060043"
click at [544, 424] on textarea "Laba diena, jei užsakymo nepavyko apmokėti ir jis liko užfiksuotas kaip "Pendin…" at bounding box center [526, 418] width 511 height 44
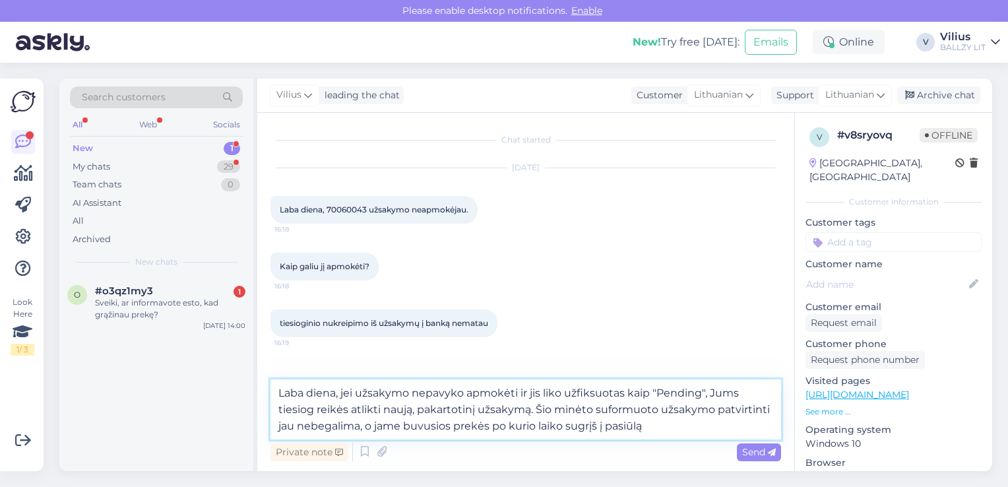
type textarea "Laba diena, jei užsakymo nepavyko apmokėti ir jis liko užfiksuotas kaip "Pendin…"
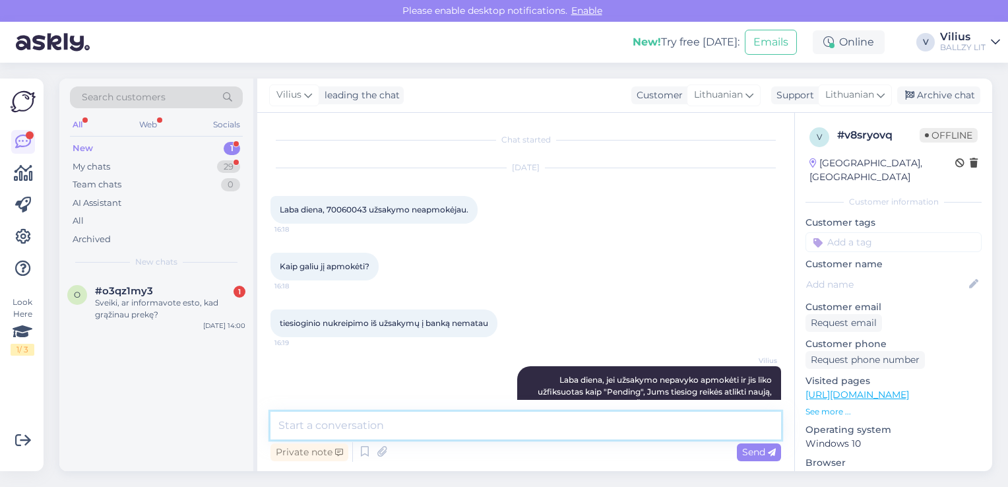
scroll to position [55, 0]
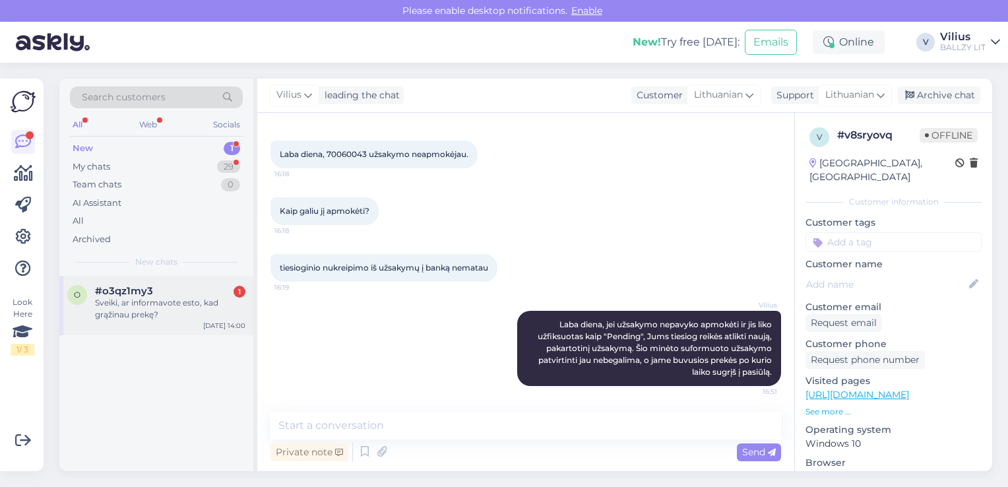
click at [181, 312] on div "Sveiki, ar informavote esto, kad grąžinau prekę?" at bounding box center [170, 309] width 150 height 24
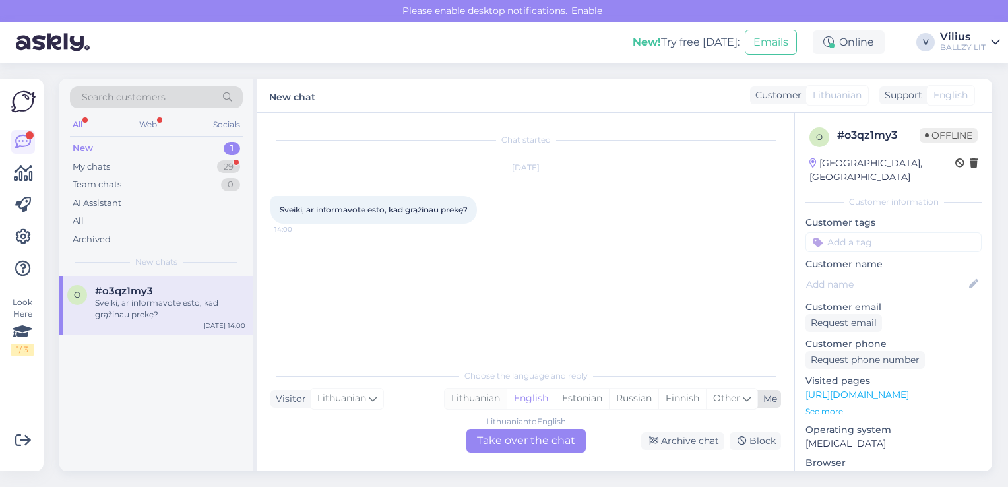
click at [480, 393] on div "Lithuanian" at bounding box center [476, 399] width 62 height 20
click at [510, 445] on div "Lithuanian to Lithuanian Take over the chat" at bounding box center [526, 441] width 119 height 24
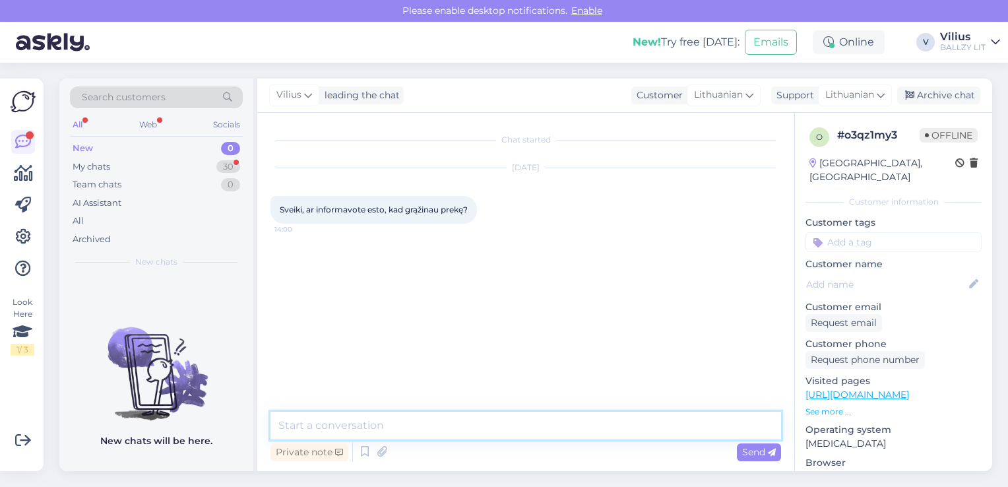
click at [458, 422] on textarea at bounding box center [526, 426] width 511 height 28
type textarea "Sveiki, gal galite patikslinti užsakymo numerį?"
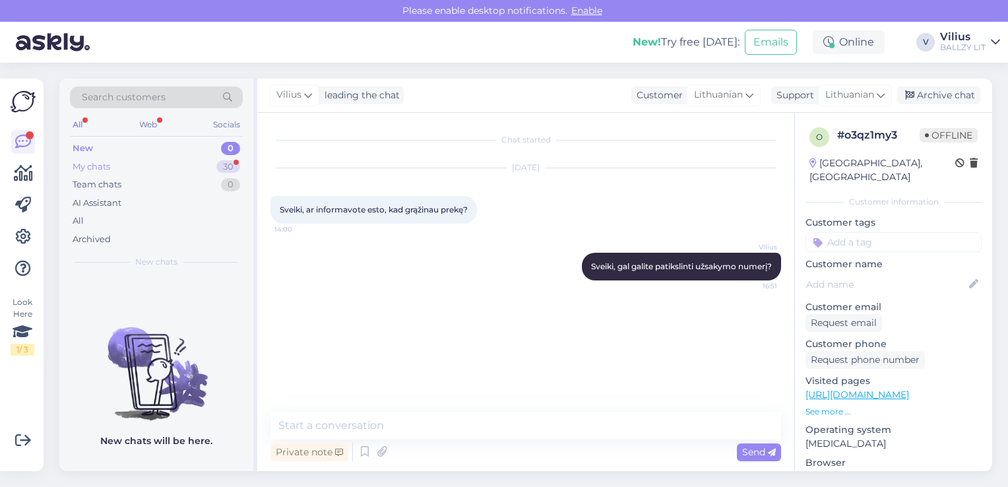
click at [108, 168] on div "My chats" at bounding box center [92, 166] width 38 height 13
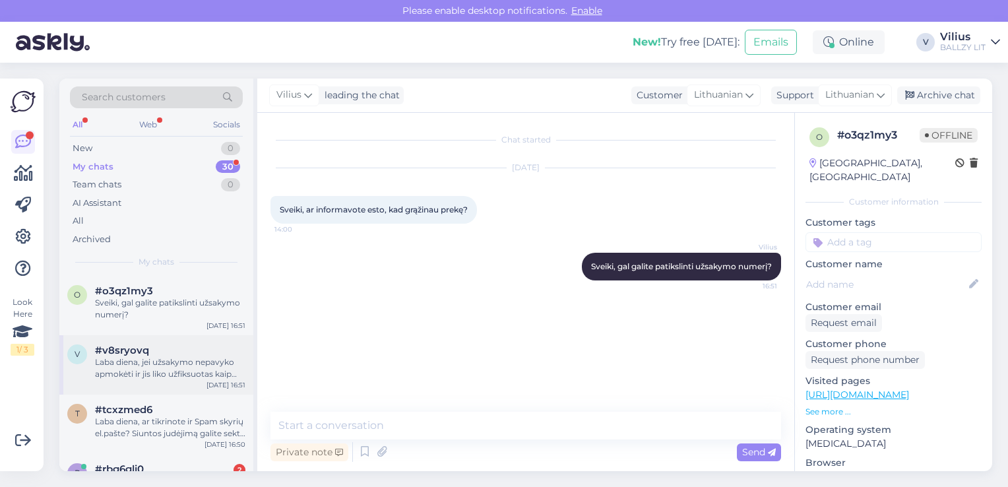
click at [161, 373] on div "Laba diena, jei užsakymo nepavyko apmokėti ir jis liko užfiksuotas kaip "Pendin…" at bounding box center [170, 368] width 150 height 24
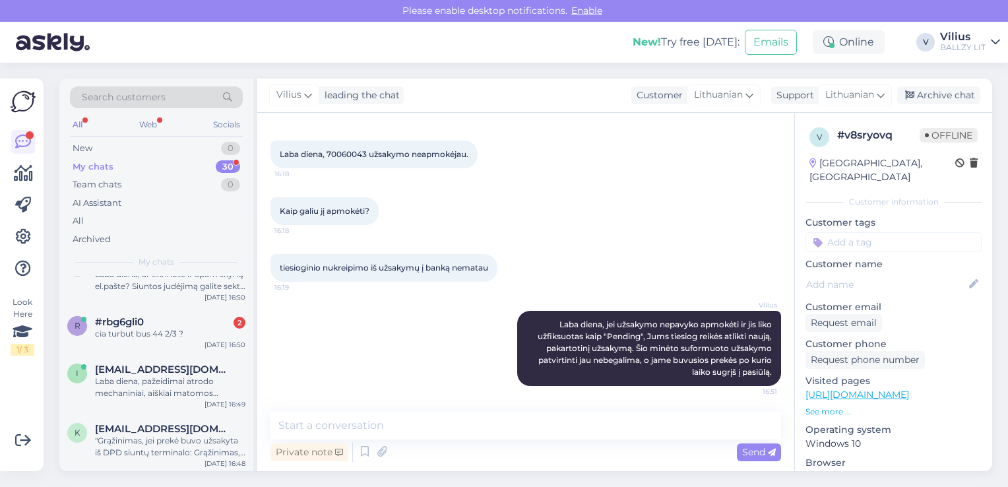
scroll to position [158, 0]
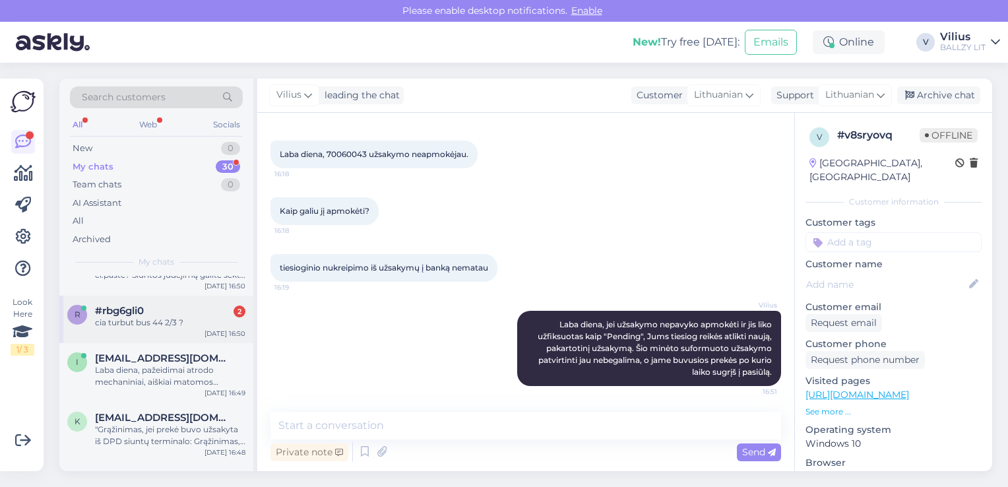
click at [172, 327] on div "cia turbut bus 44 2/3 ?" at bounding box center [170, 323] width 150 height 12
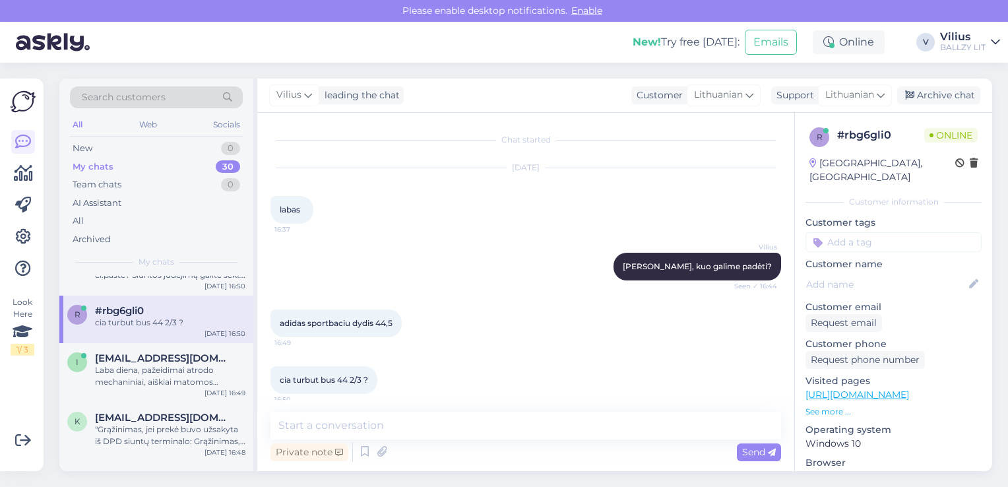
scroll to position [8, 0]
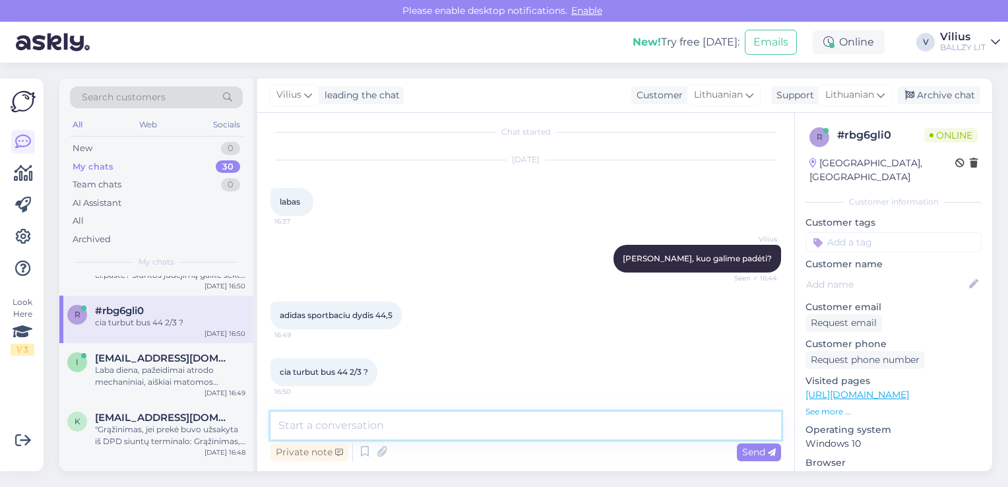
click at [414, 422] on textarea at bounding box center [526, 426] width 511 height 28
type textarea "t"
type textarea "Taip, 44.5 yra 44 2/3."
